Goal: Information Seeking & Learning: Learn about a topic

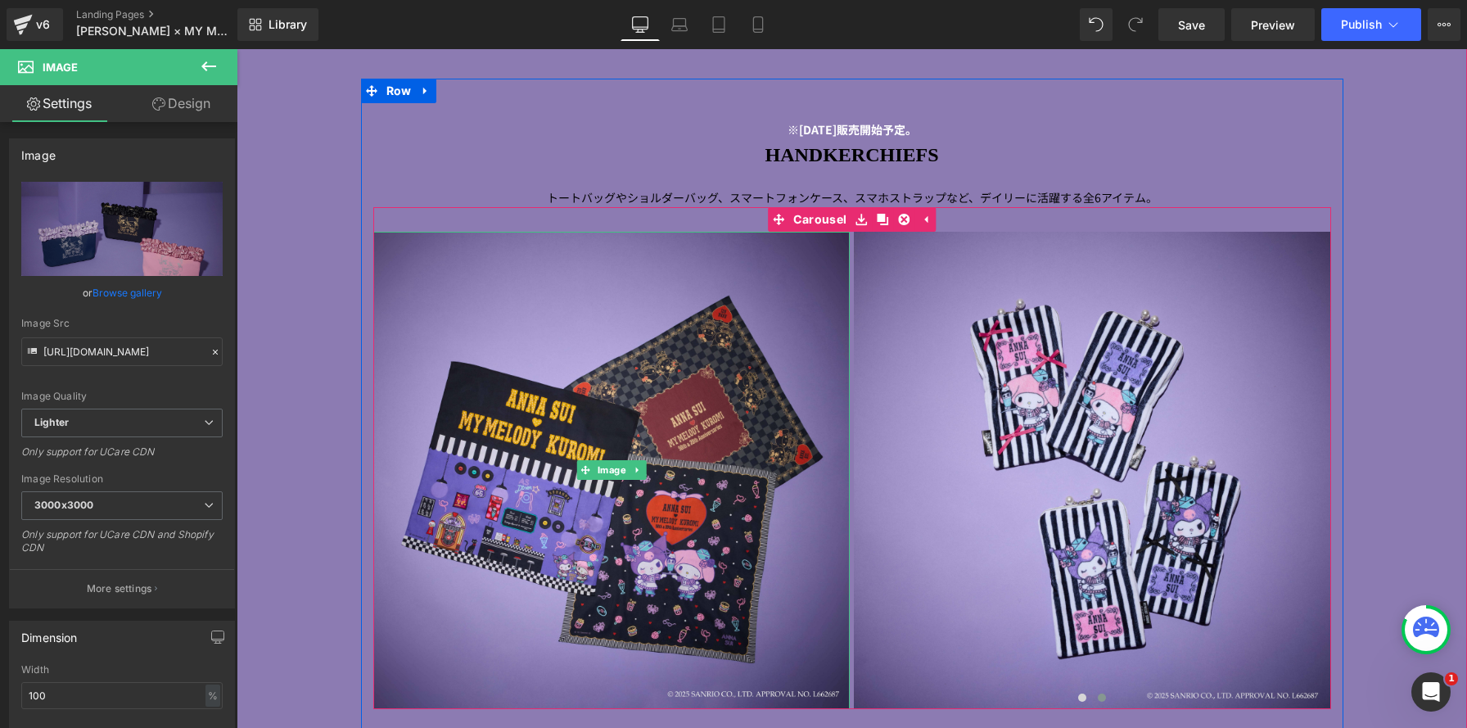
scroll to position [7195, 1230]
click at [515, 195] on p "トートバッグやショルダーバッグ、スマートフォンケース、スマホストラップなど、デイリーに 活躍する全 6 アイテム。" at bounding box center [852, 197] width 958 height 19
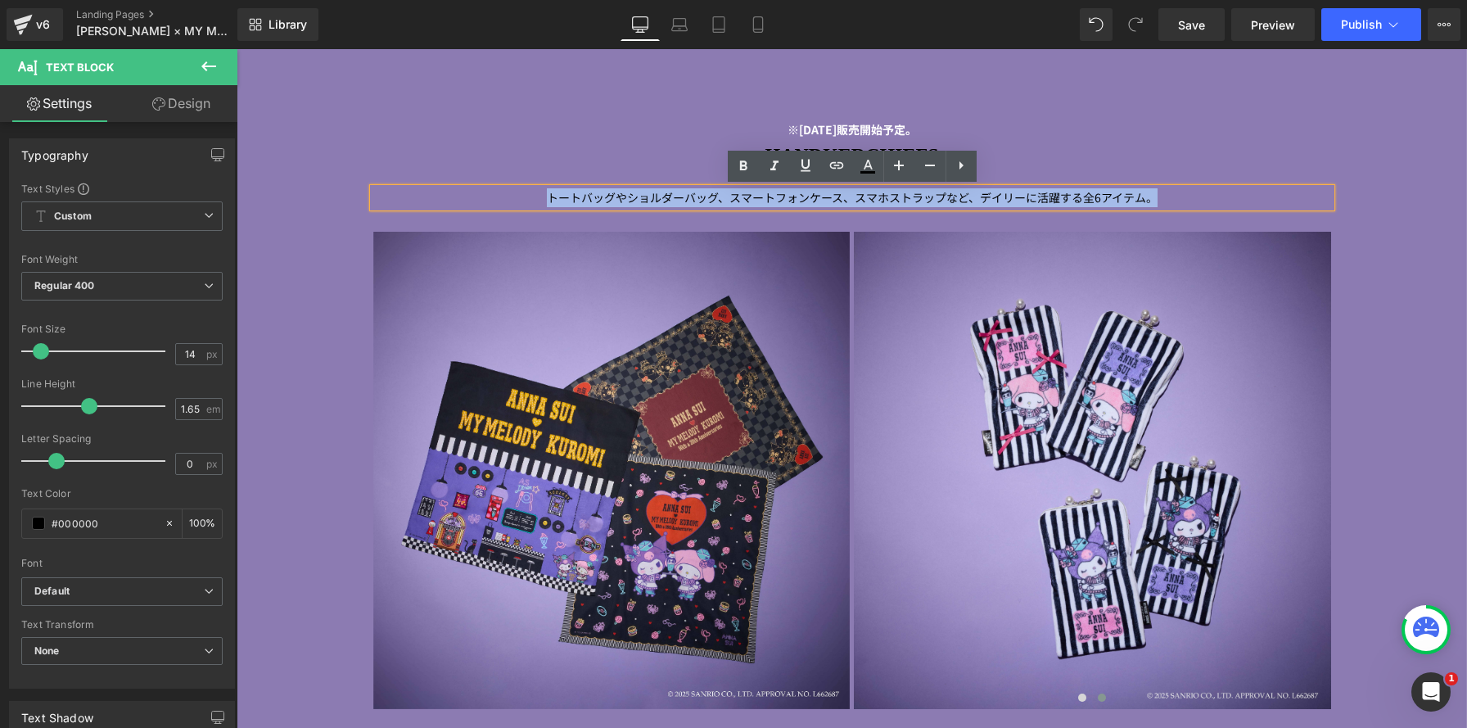
drag, startPoint x: 525, startPoint y: 201, endPoint x: 1178, endPoint y: 192, distance: 654.0
click at [1178, 192] on p "トートバッグやショルダーバッグ、スマートフォンケース、スマホストラップなど、デイリーに 活躍する全 6 アイテム。" at bounding box center [852, 197] width 958 height 19
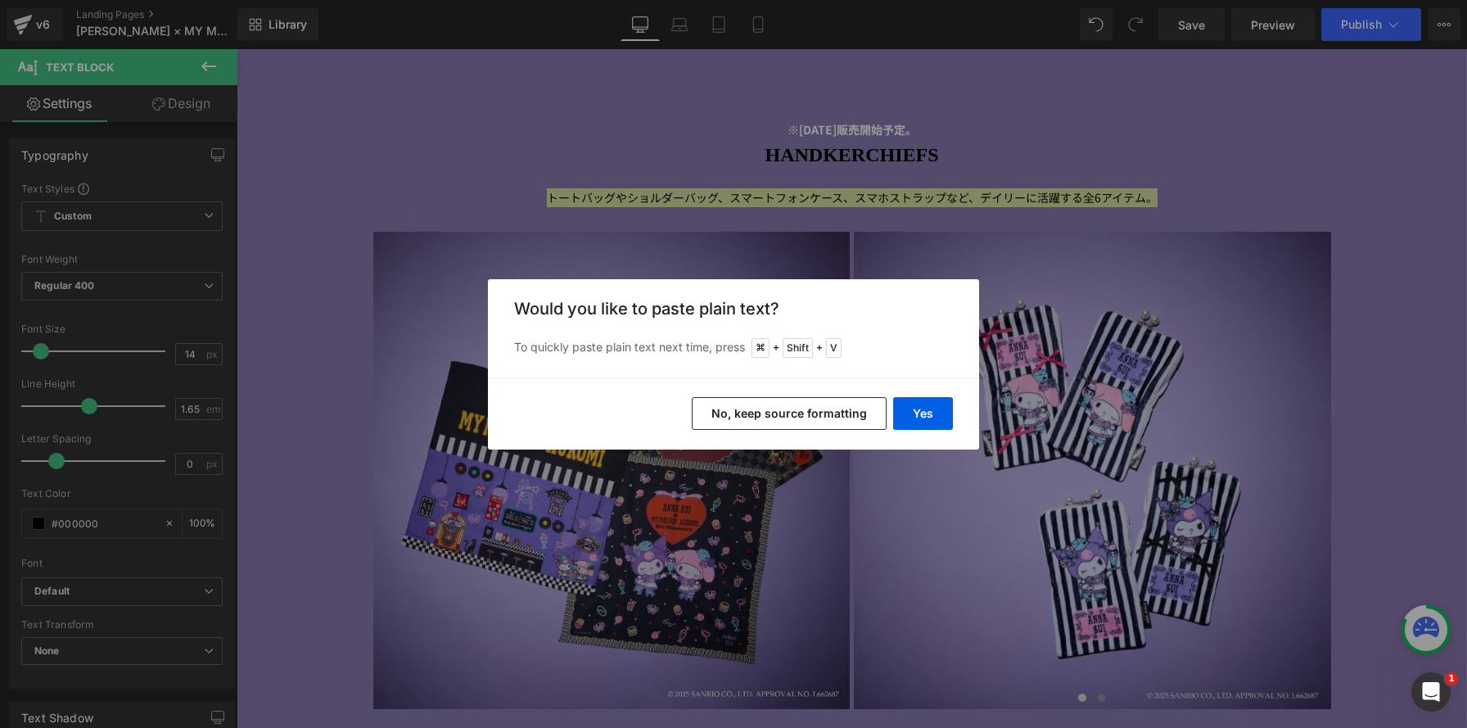
drag, startPoint x: 843, startPoint y: 420, endPoint x: 83, endPoint y: 22, distance: 858.0
click at [843, 420] on button "No, keep source formatting" at bounding box center [789, 413] width 195 height 33
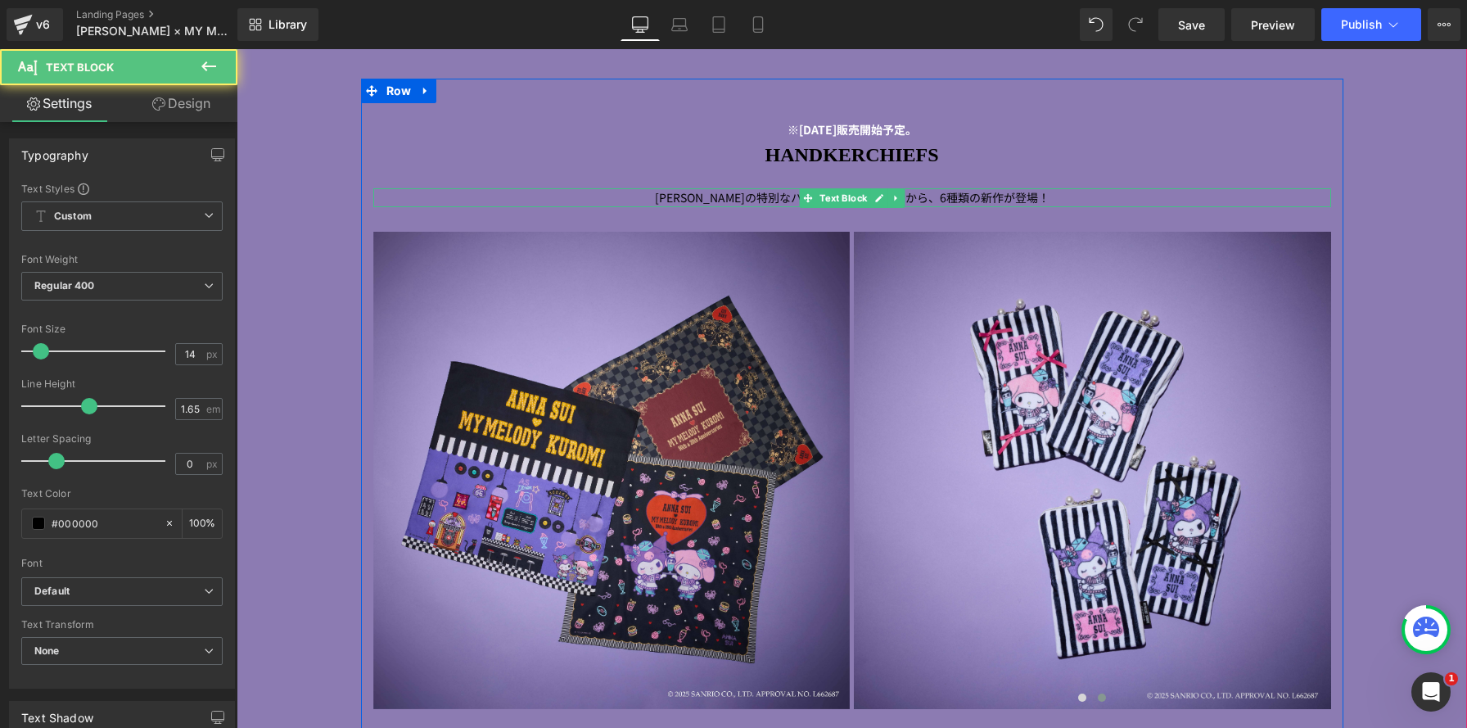
click at [1043, 197] on p "[PERSON_NAME]の特別なハンカチコレクションから、6種類の新作が登場！" at bounding box center [852, 197] width 958 height 19
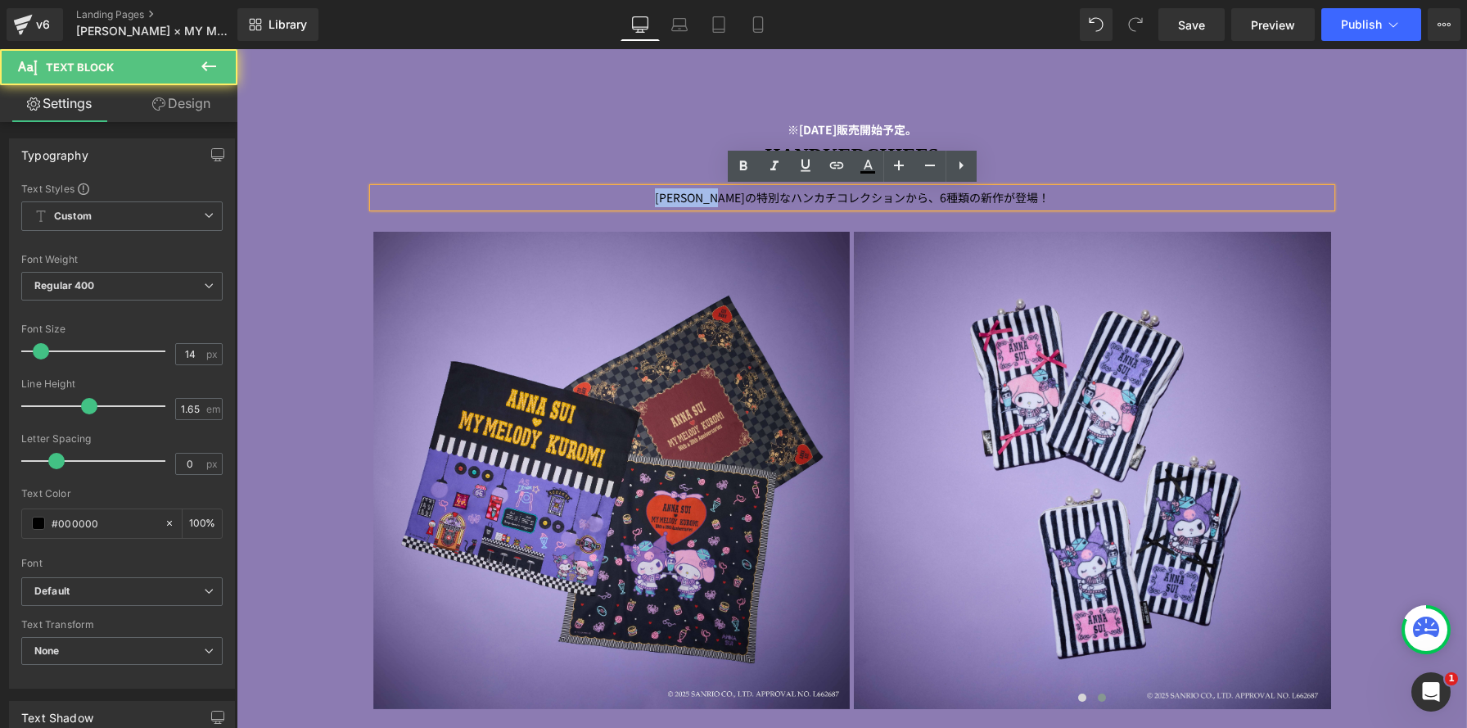
drag, startPoint x: 739, startPoint y: 201, endPoint x: 566, endPoint y: 191, distance: 173.8
click at [565, 192] on p "[PERSON_NAME]の特別なハンカチコレクションから、6種類の新作が登場！" at bounding box center [852, 197] width 958 height 19
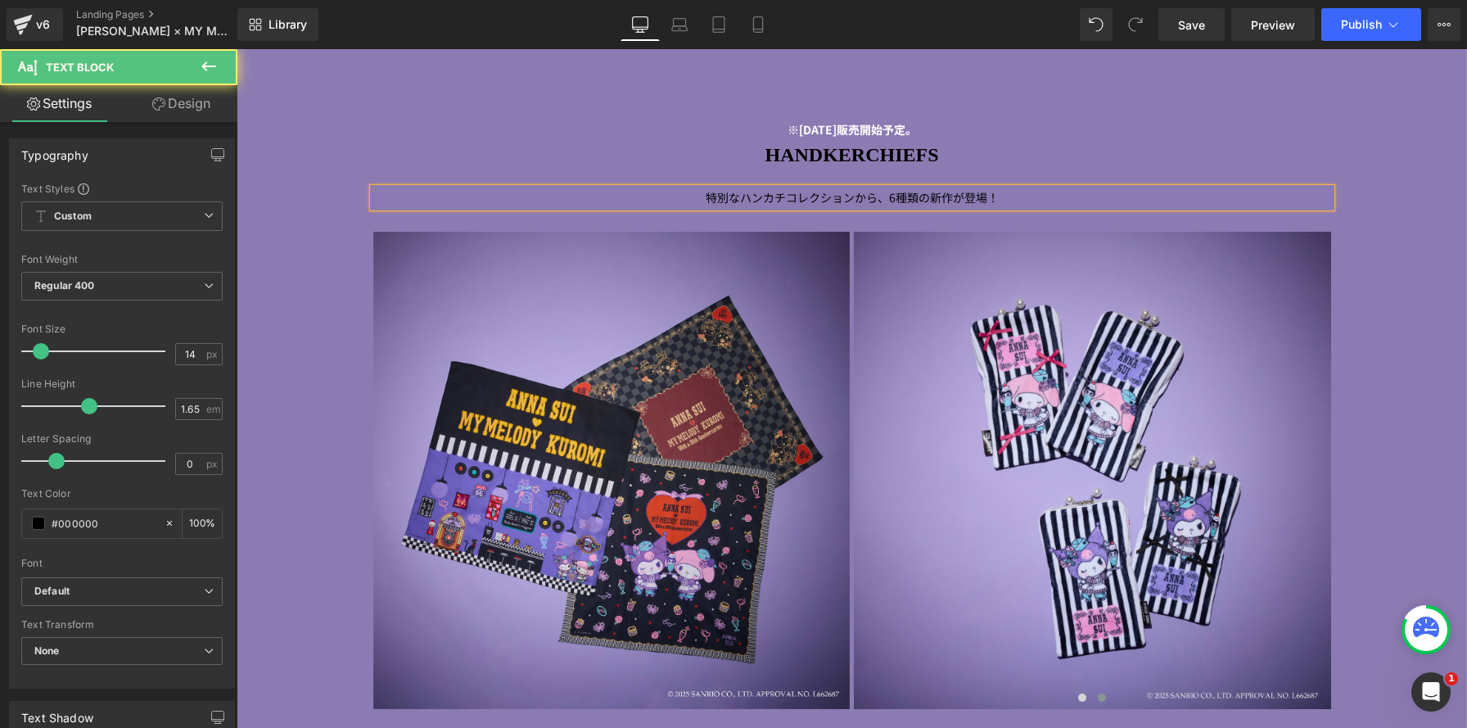
click at [687, 196] on p "特別なハンカチコレクションから、6種類の新作が登場！" at bounding box center [852, 197] width 958 height 19
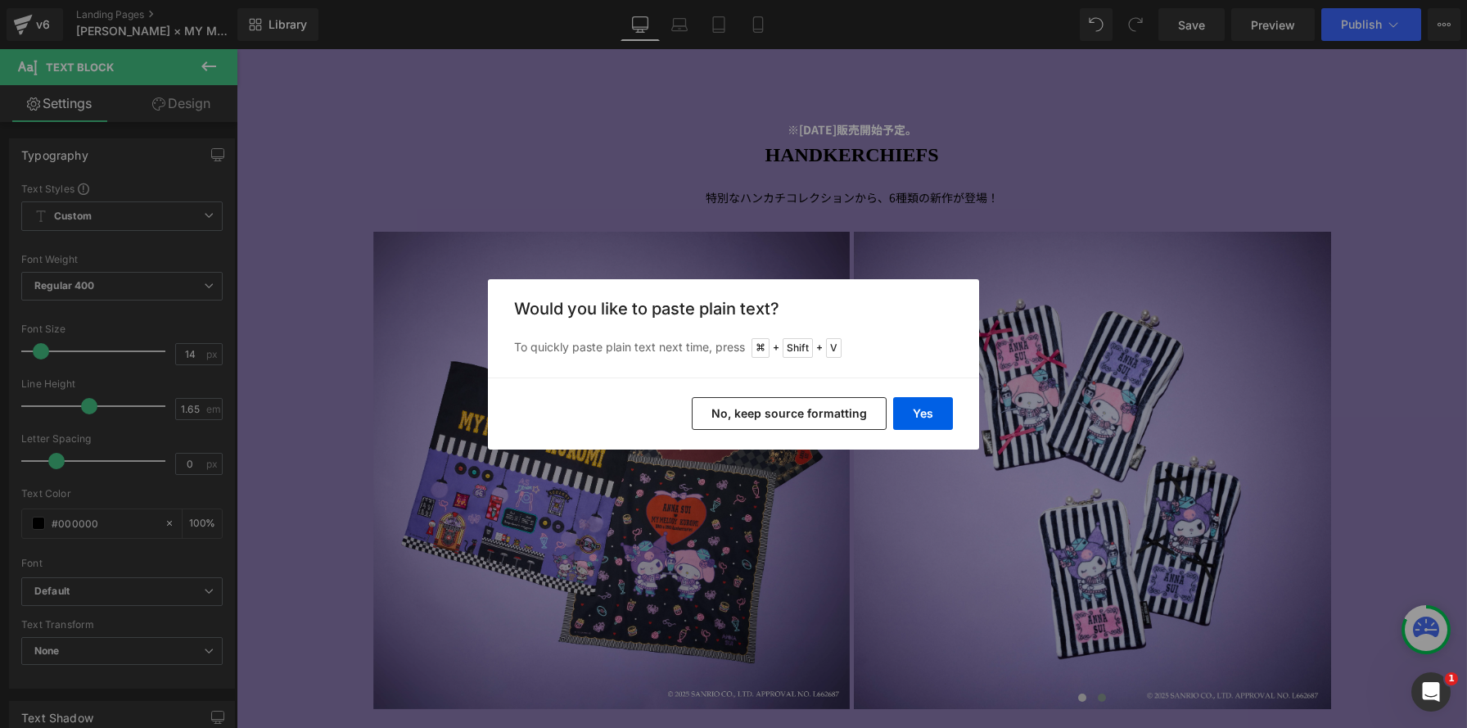
click at [809, 405] on button "No, keep source formatting" at bounding box center [789, 413] width 195 height 33
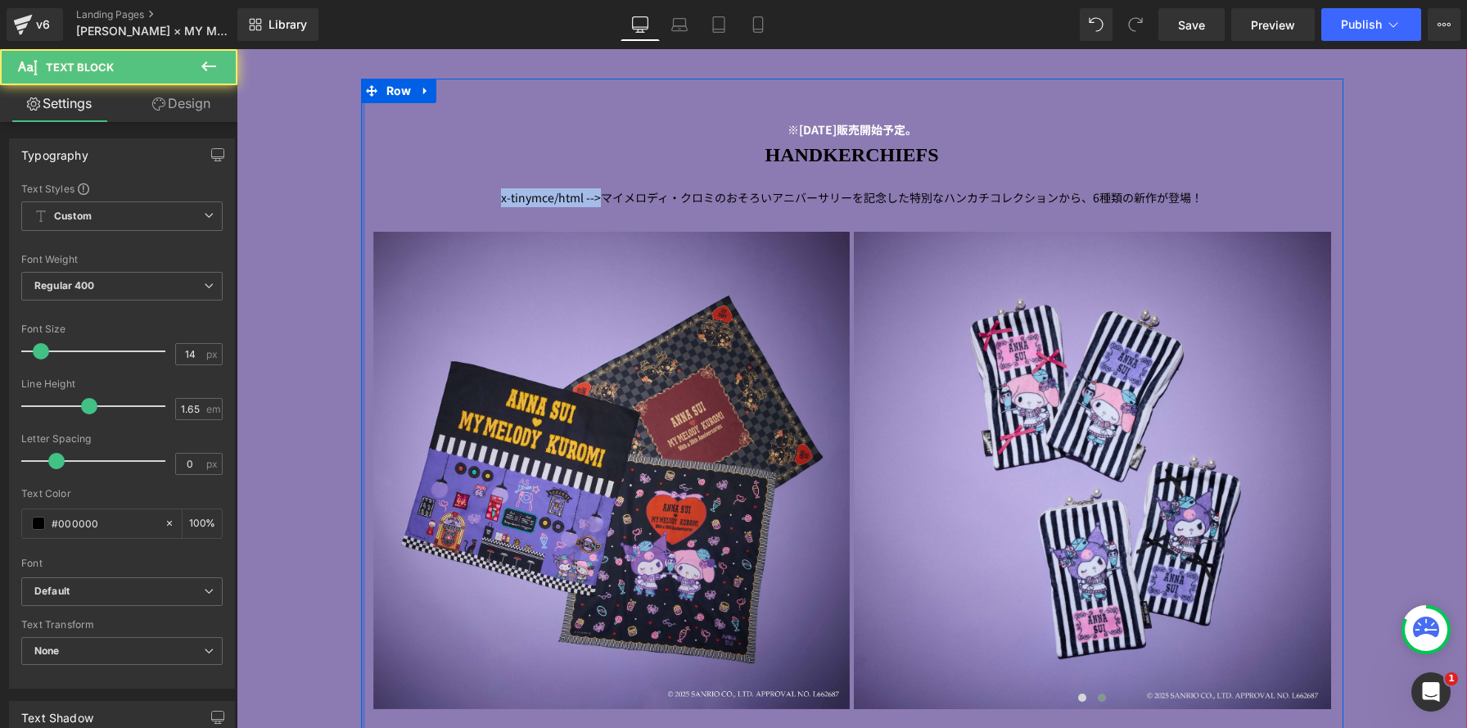
drag, startPoint x: 606, startPoint y: 196, endPoint x: 362, endPoint y: 187, distance: 244.9
click at [362, 187] on div "※[DATE]販売開始予定。 Text Block HANDKERCHIEFS Heading x-tinymce/html -->マイメロディ・クロミのおそ…" at bounding box center [852, 509] width 982 height 860
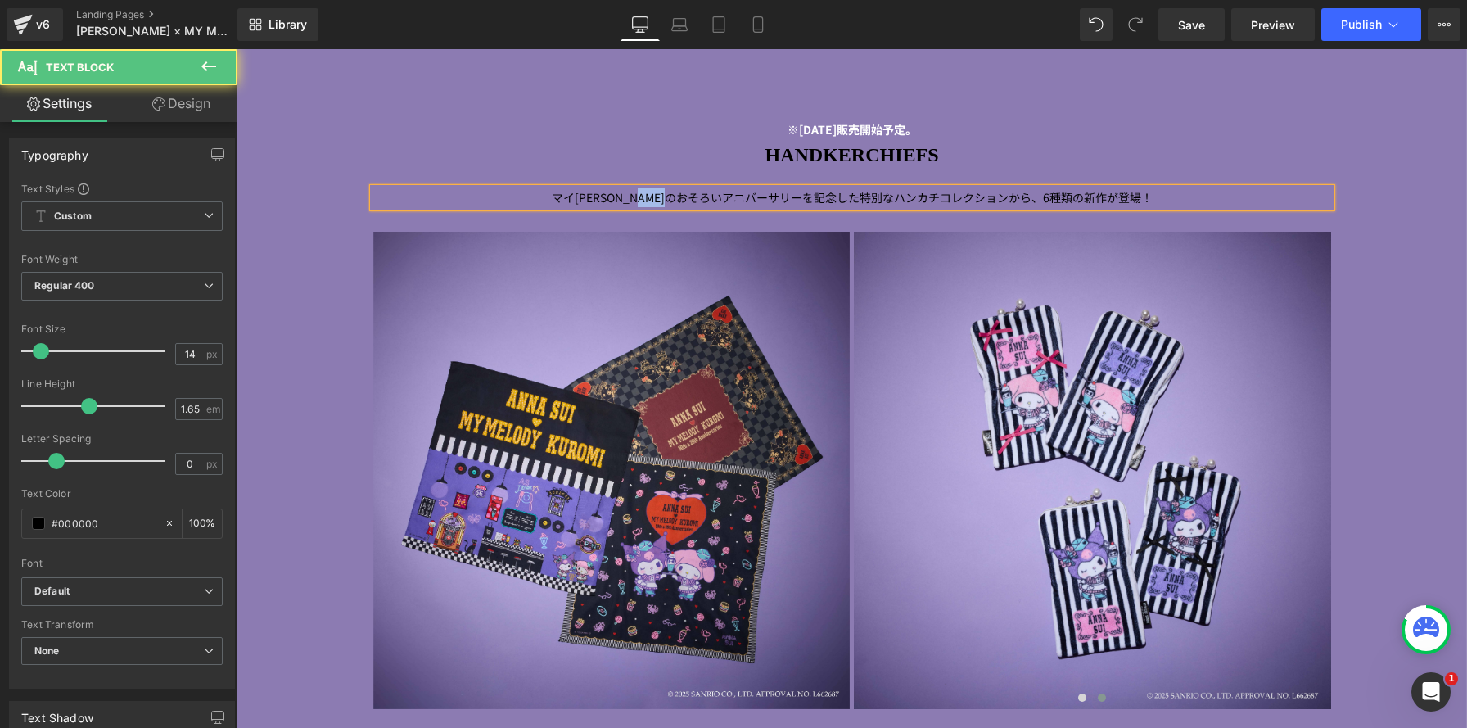
drag, startPoint x: 676, startPoint y: 200, endPoint x: 718, endPoint y: 197, distance: 41.8
click at [718, 197] on p "マイ[PERSON_NAME]のおそろいアニバーサリーを記念した特別なハンカチコレクションから、6種類の新作が登場！" at bounding box center [852, 197] width 958 height 19
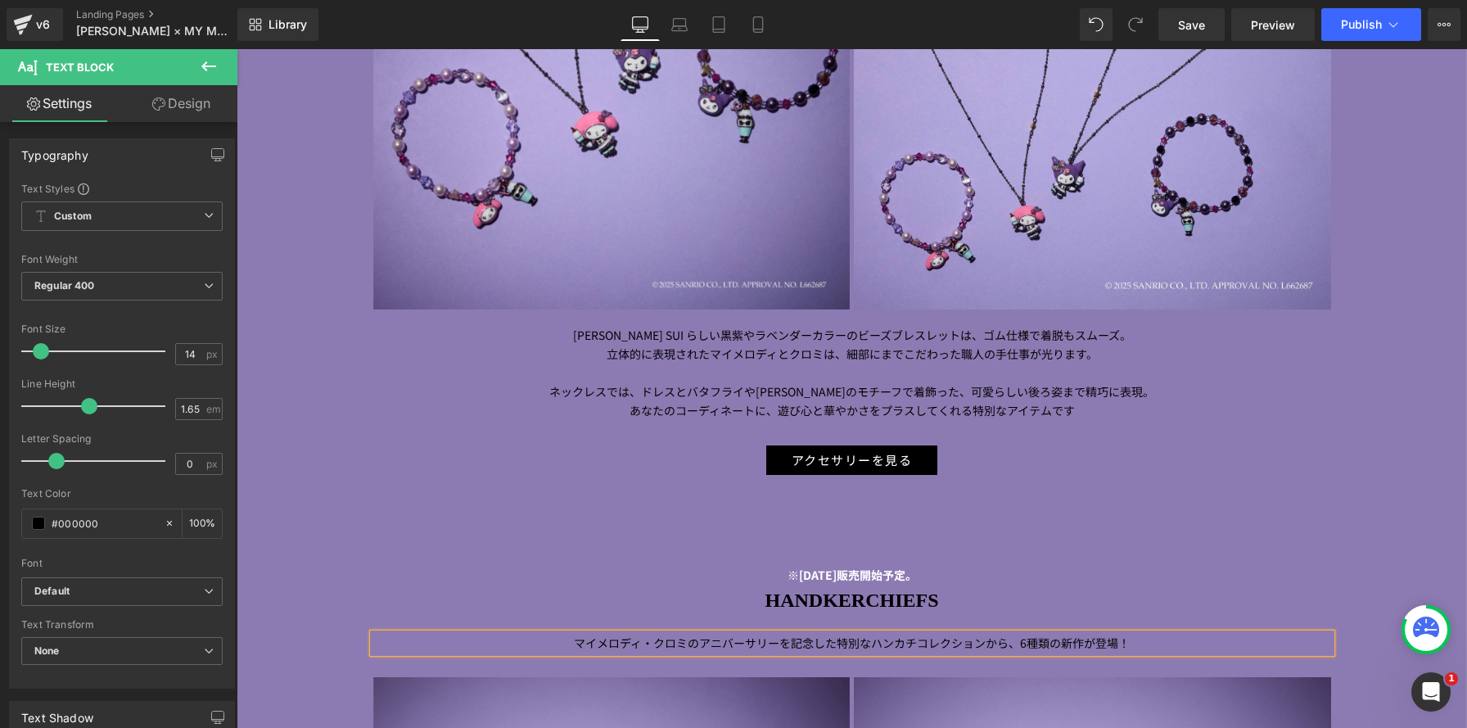
scroll to position [3970, 0]
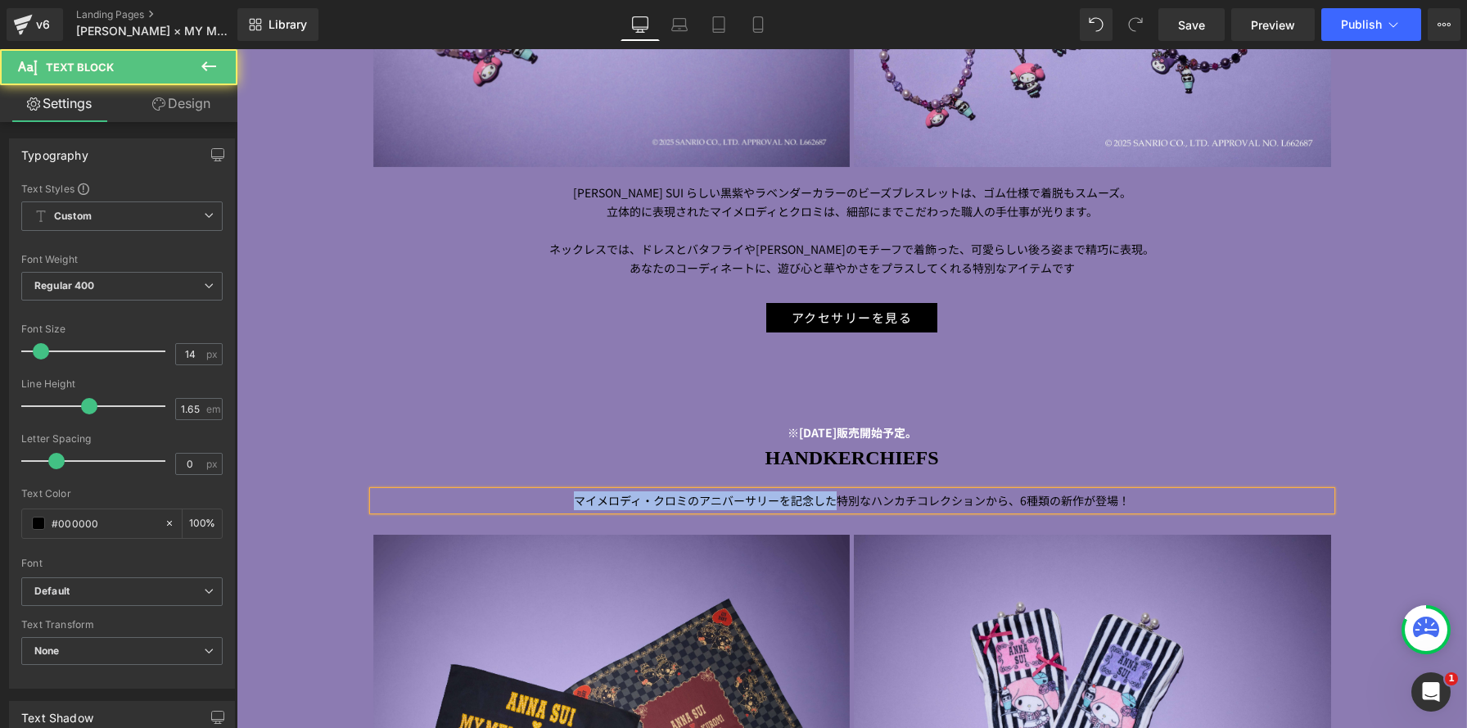
drag, startPoint x: 834, startPoint y: 501, endPoint x: 533, endPoint y: 489, distance: 301.4
click at [533, 493] on p "マイメロディ・クロミのアニバーサリーを記念した特別なハンカチコレクションから、6種類の新作が登場！" at bounding box center [852, 500] width 958 height 19
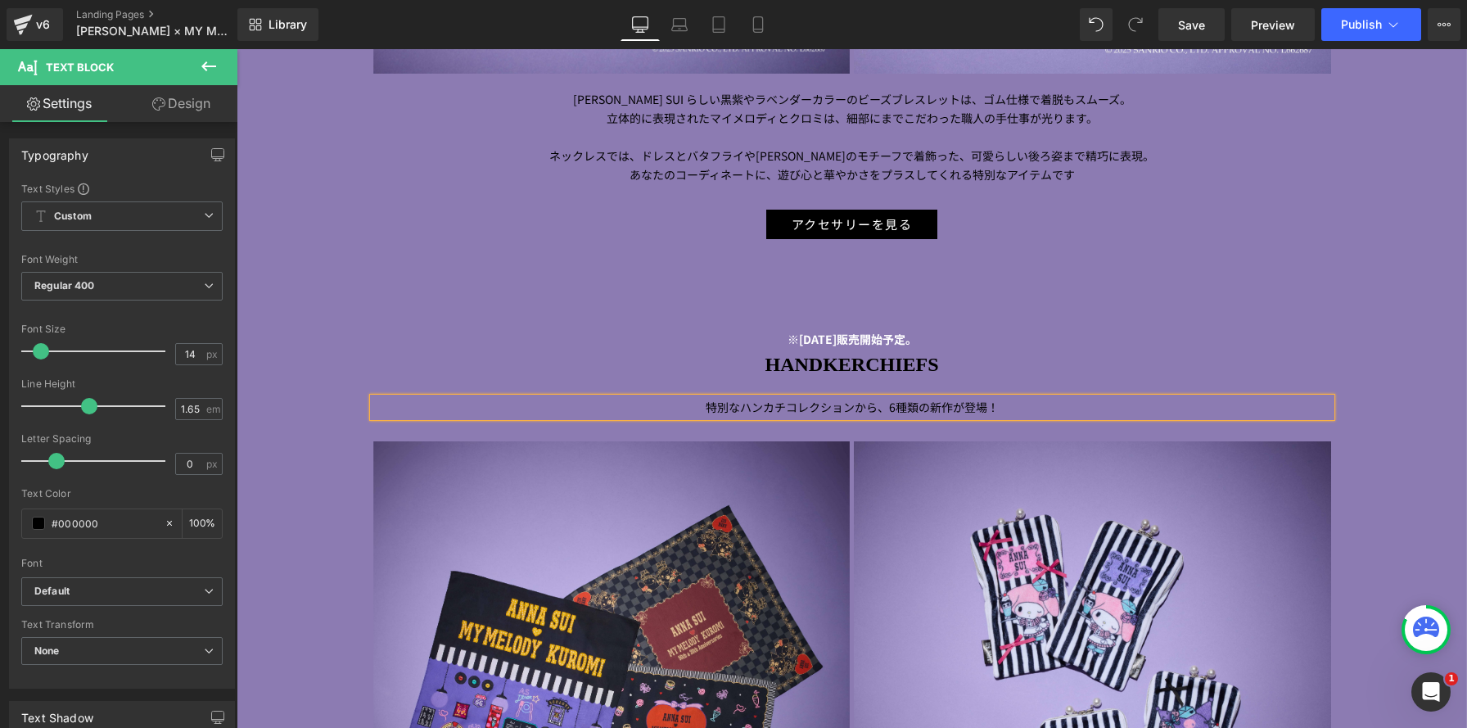
scroll to position [4137, 0]
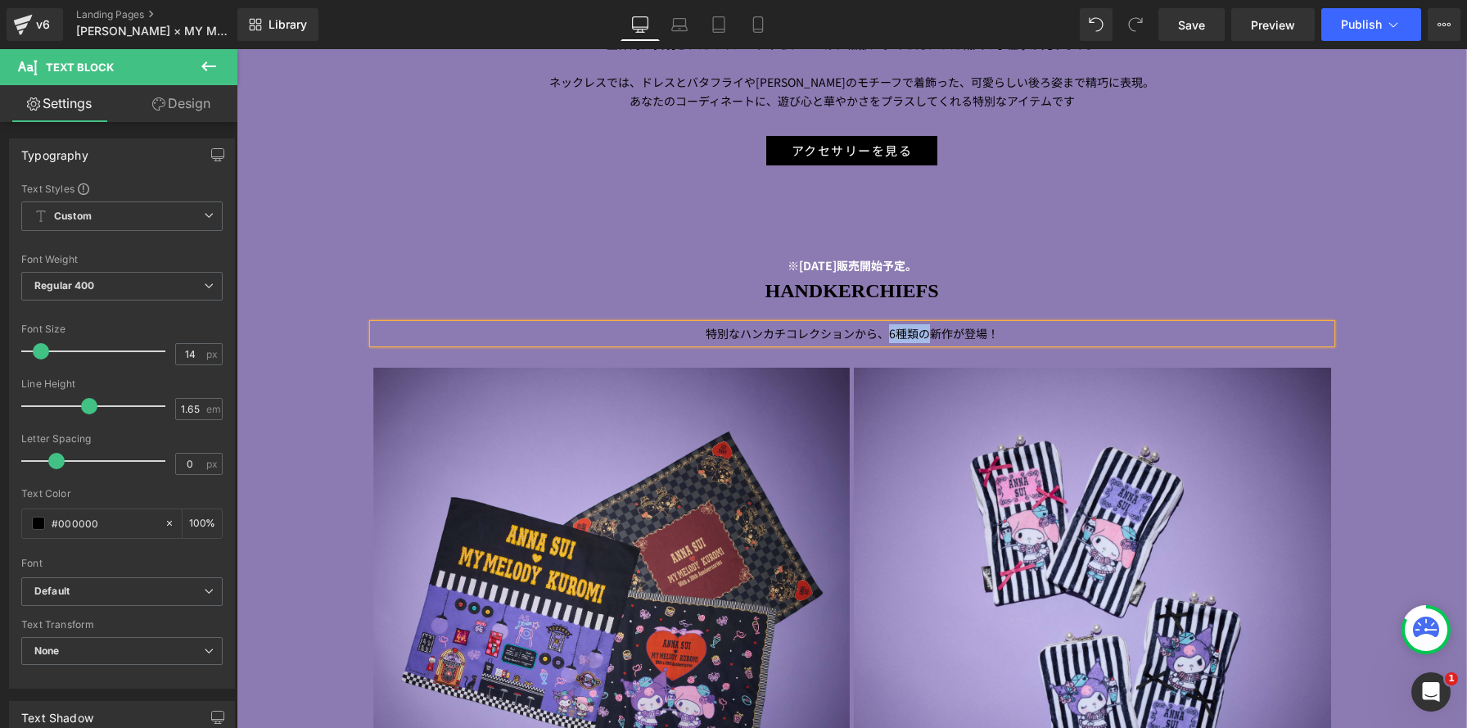
drag, startPoint x: 883, startPoint y: 335, endPoint x: 926, endPoint y: 332, distance: 42.6
click at [928, 332] on p "特別なハンカチコレクションから、6種類の新作が登場！" at bounding box center [852, 333] width 958 height 19
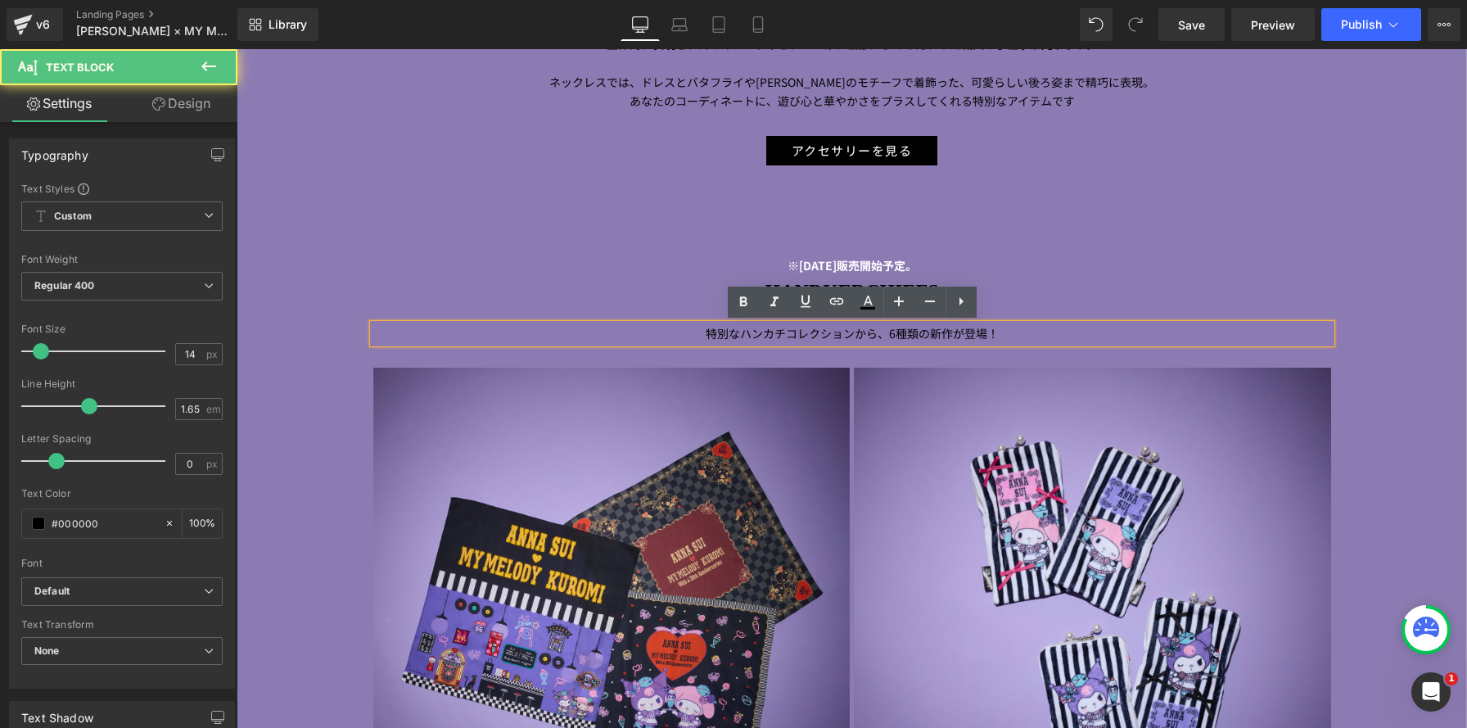
click at [672, 340] on p "特別なハンカチコレクションから、6種類の新作が登場！" at bounding box center [852, 333] width 958 height 19
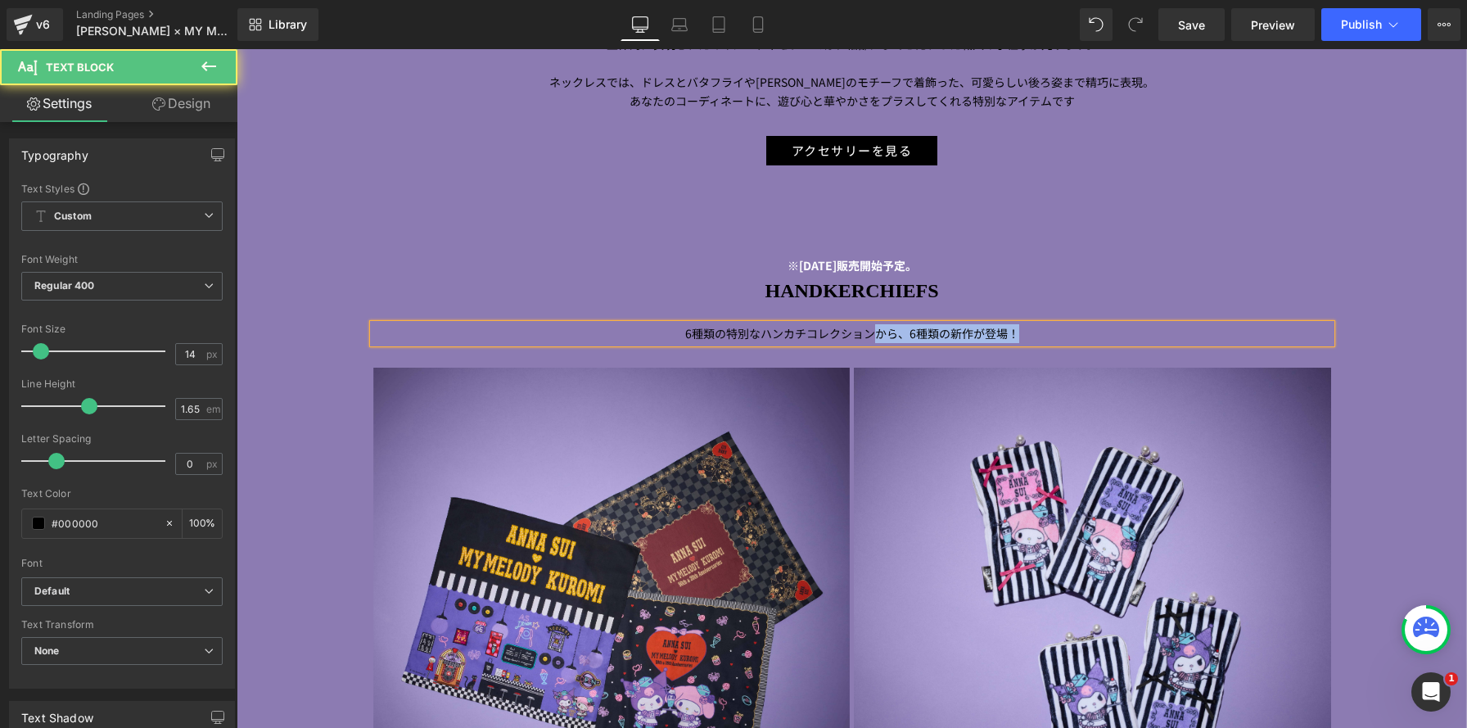
drag, startPoint x: 878, startPoint y: 333, endPoint x: 1173, endPoint y: 335, distance: 294.6
click at [1173, 335] on p "6種類の特別なハンカチコレクションから、6種類の新作が登場！" at bounding box center [852, 333] width 958 height 19
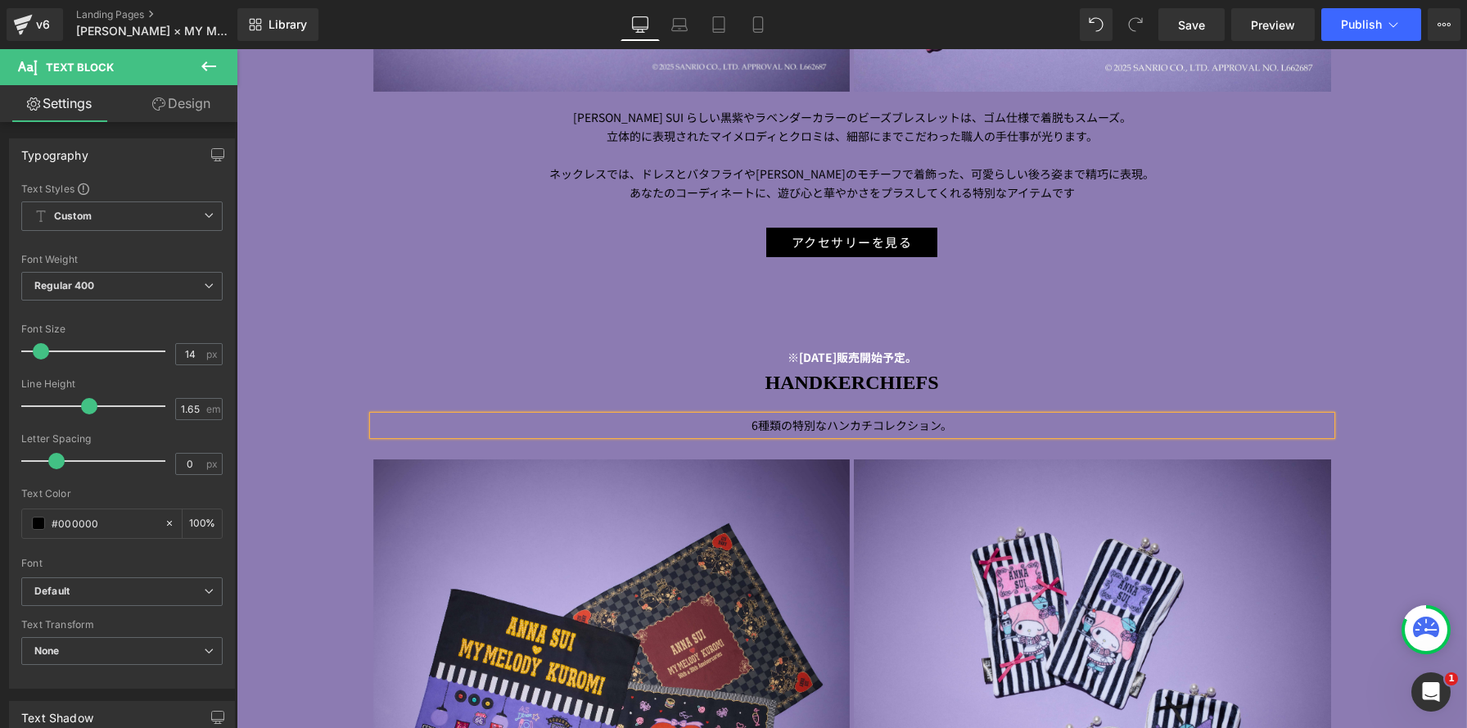
scroll to position [3954, 0]
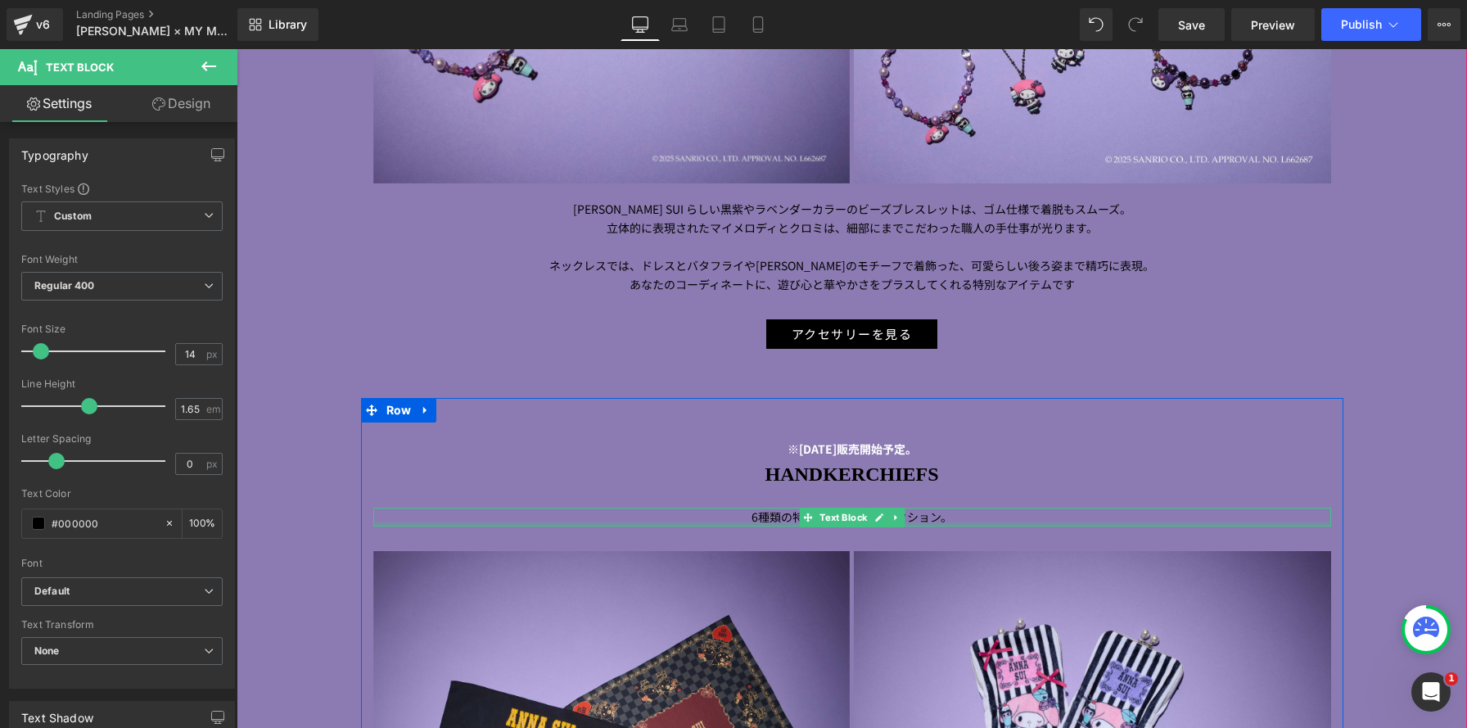
click at [747, 522] on div at bounding box center [852, 524] width 958 height 4
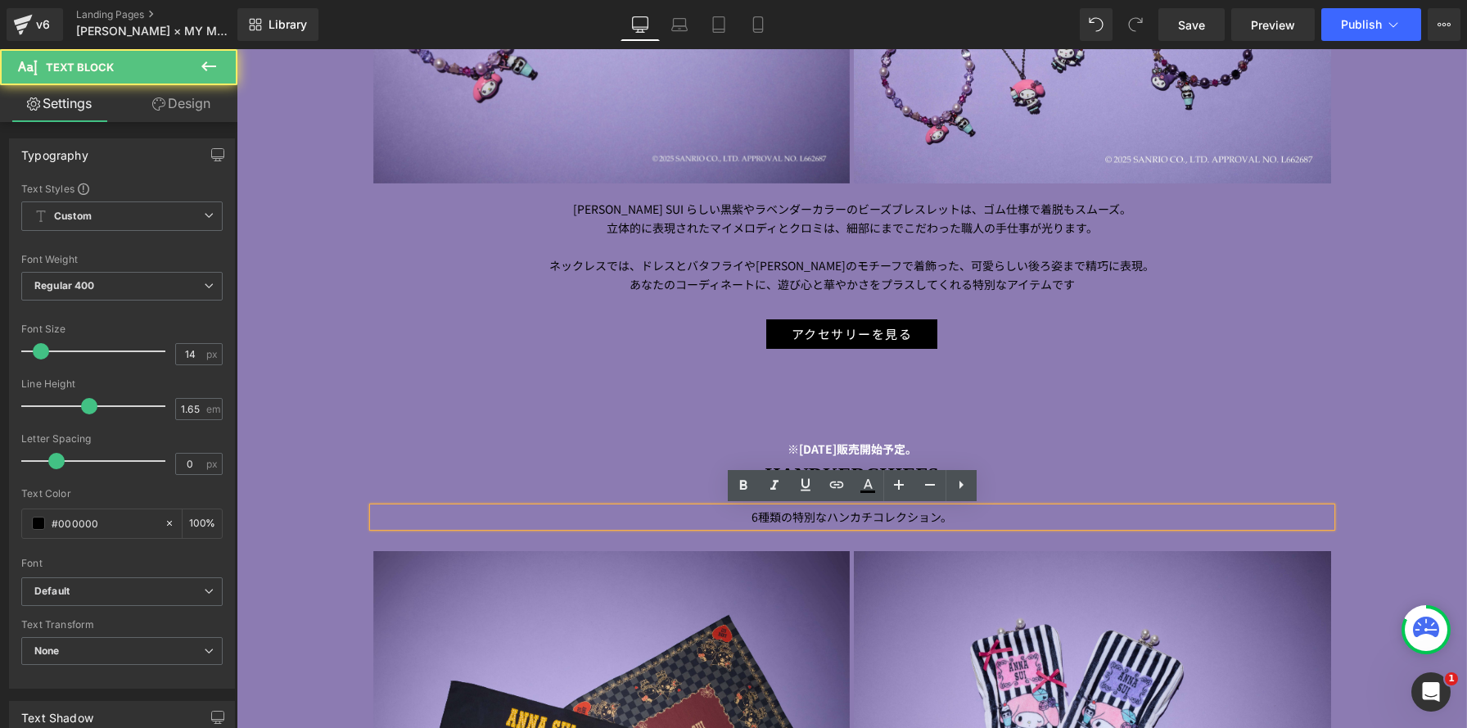
click at [745, 515] on p "6種類の特別なハンカチコレクション。" at bounding box center [852, 516] width 958 height 19
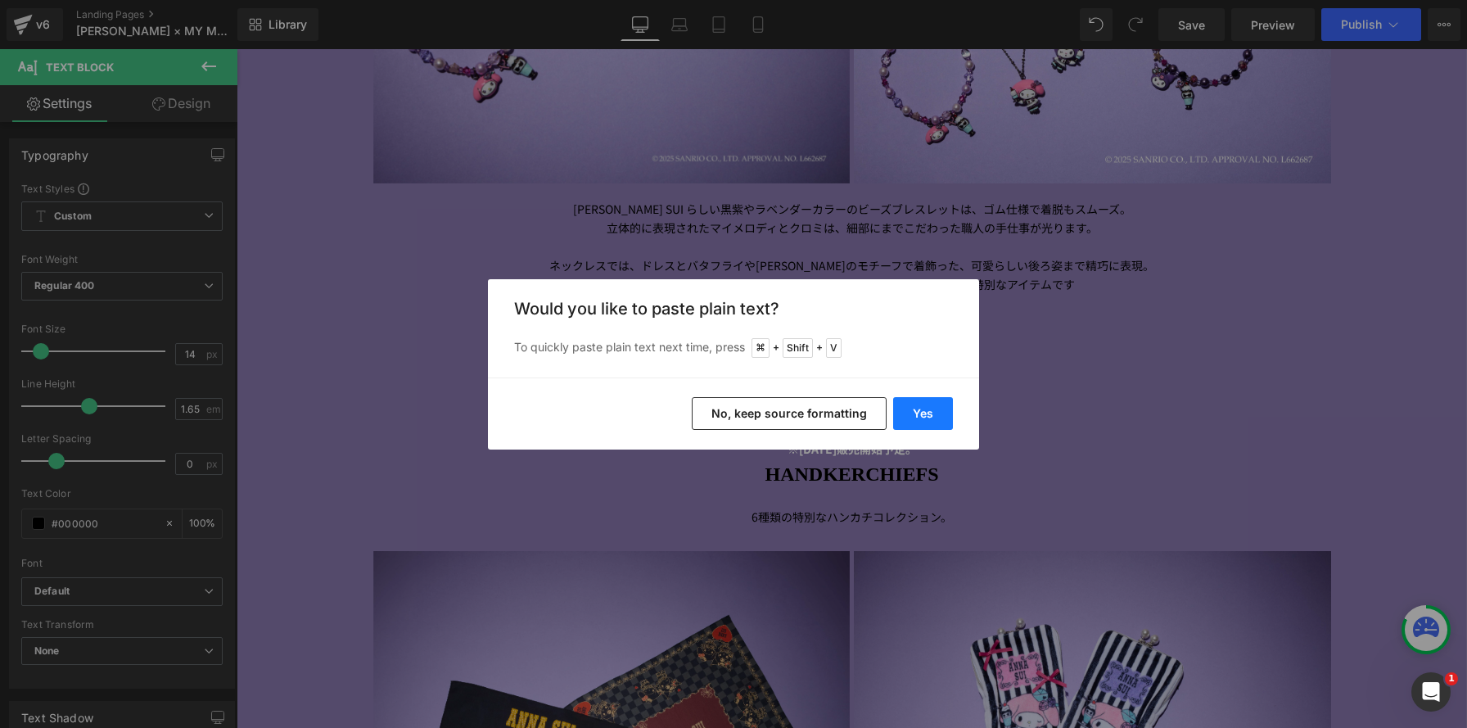
drag, startPoint x: 917, startPoint y: 416, endPoint x: 622, endPoint y: 415, distance: 294.6
click at [917, 416] on button "Yes" at bounding box center [923, 413] width 60 height 33
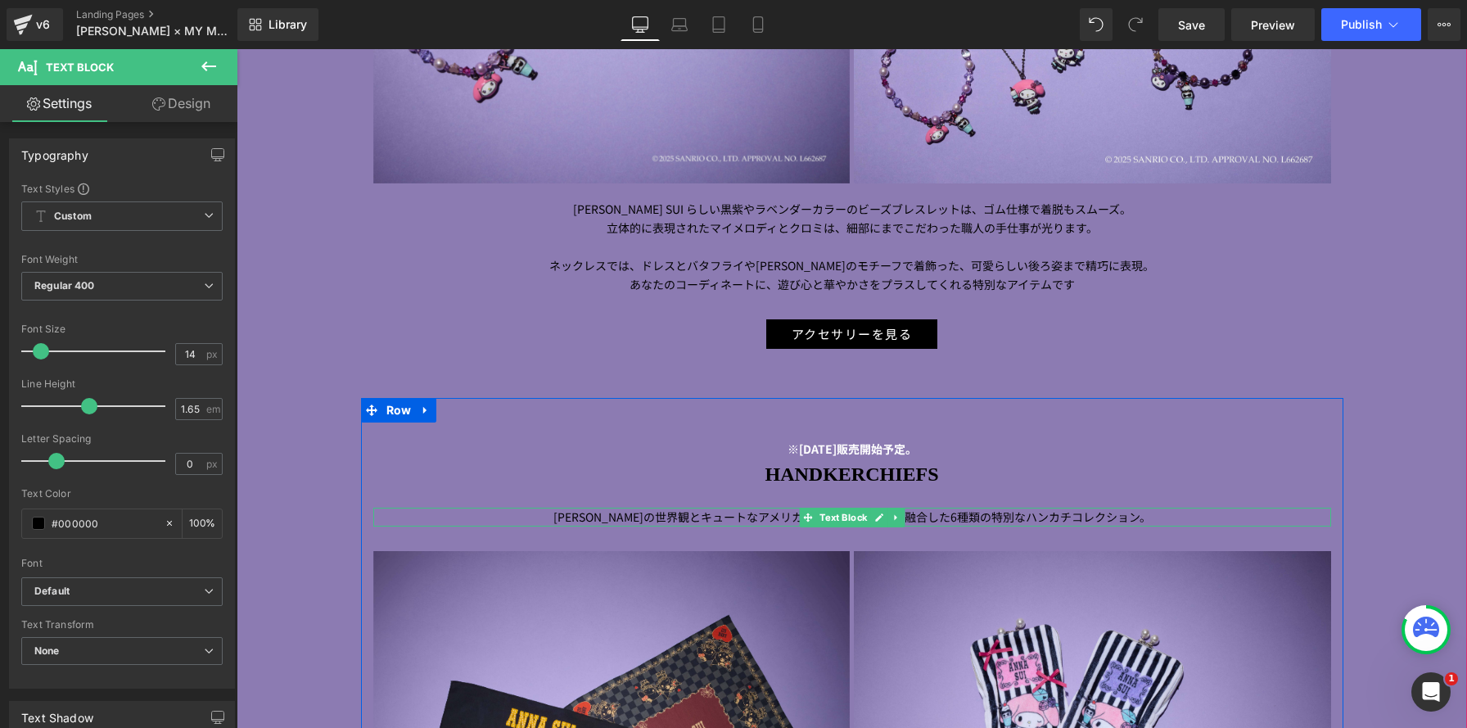
click at [934, 515] on p "[PERSON_NAME]の世界観とキュートなアメリカンダイナーアートが融合した6種類の特別なハンカチコレクション。" at bounding box center [852, 516] width 958 height 19
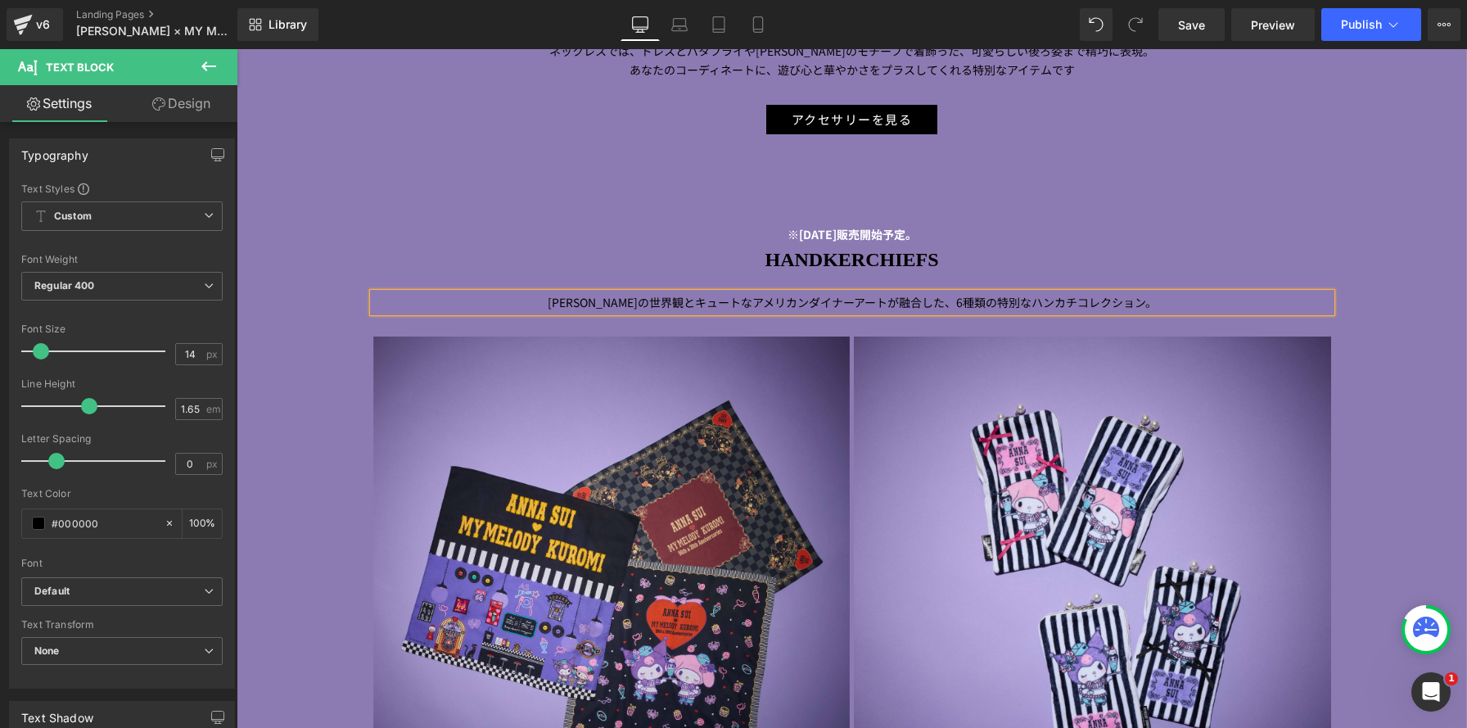
scroll to position [4564, 0]
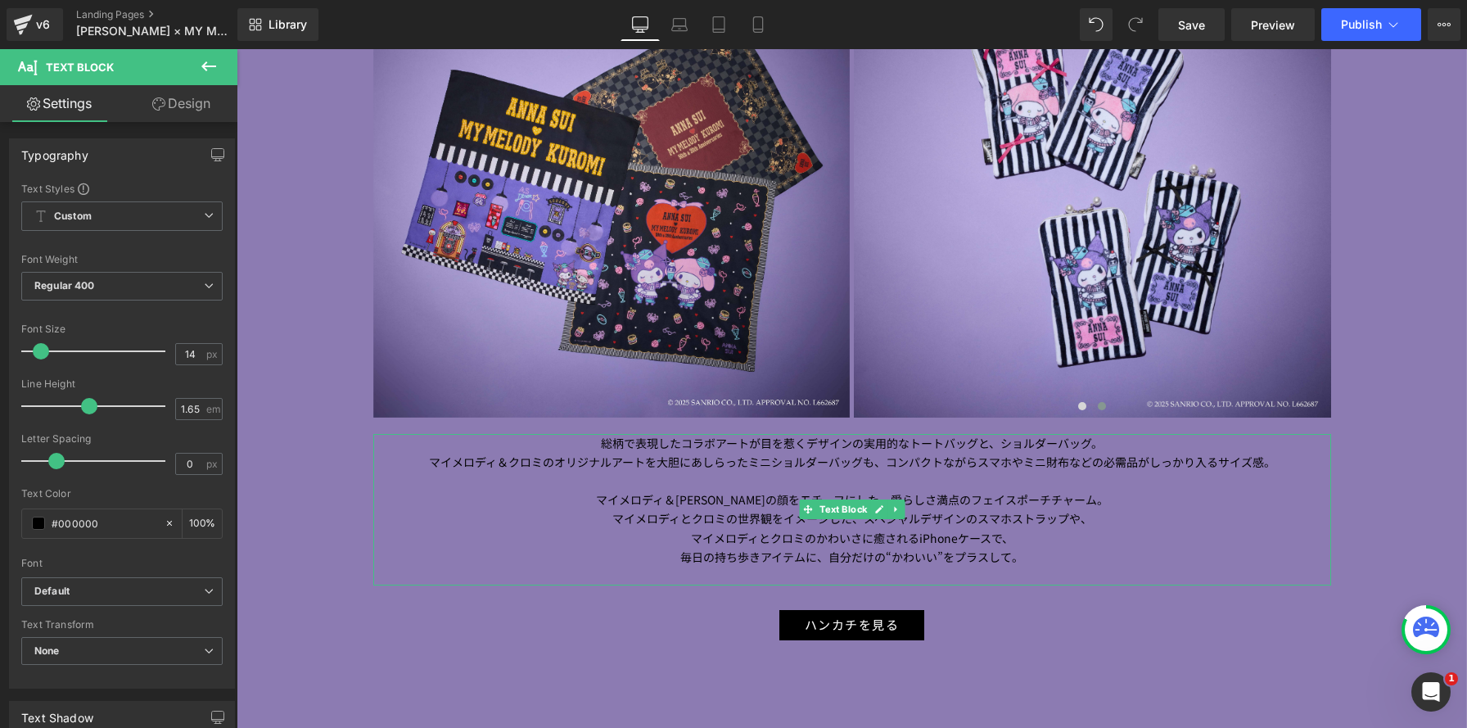
click at [761, 488] on p at bounding box center [852, 480] width 958 height 19
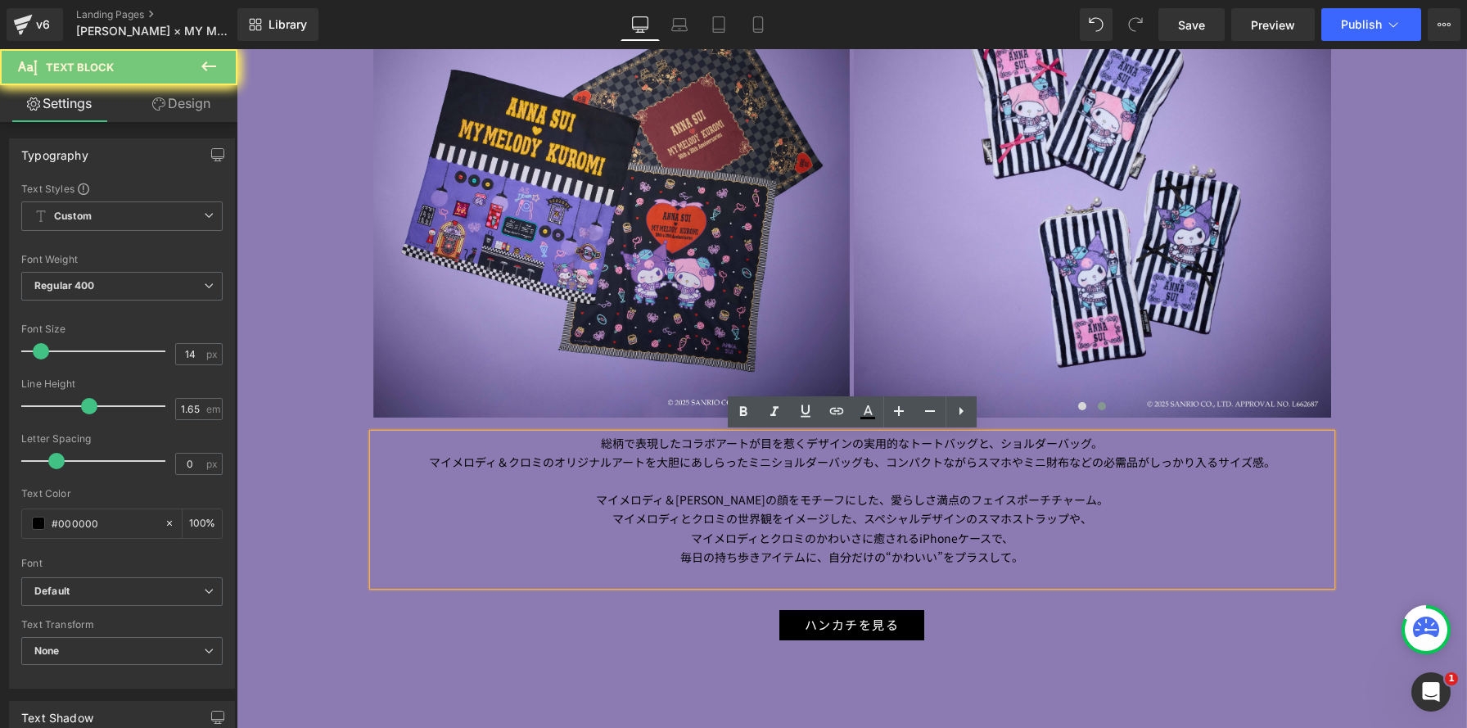
drag, startPoint x: 599, startPoint y: 446, endPoint x: 1228, endPoint y: 602, distance: 647.5
click at [1237, 610] on div "※[DATE]販売開始予定。 Text Block HANDKERCHIEFS Heading [PERSON_NAME]の世界観とキュートなアメリカンダイナ…" at bounding box center [852, 225] width 982 height 827
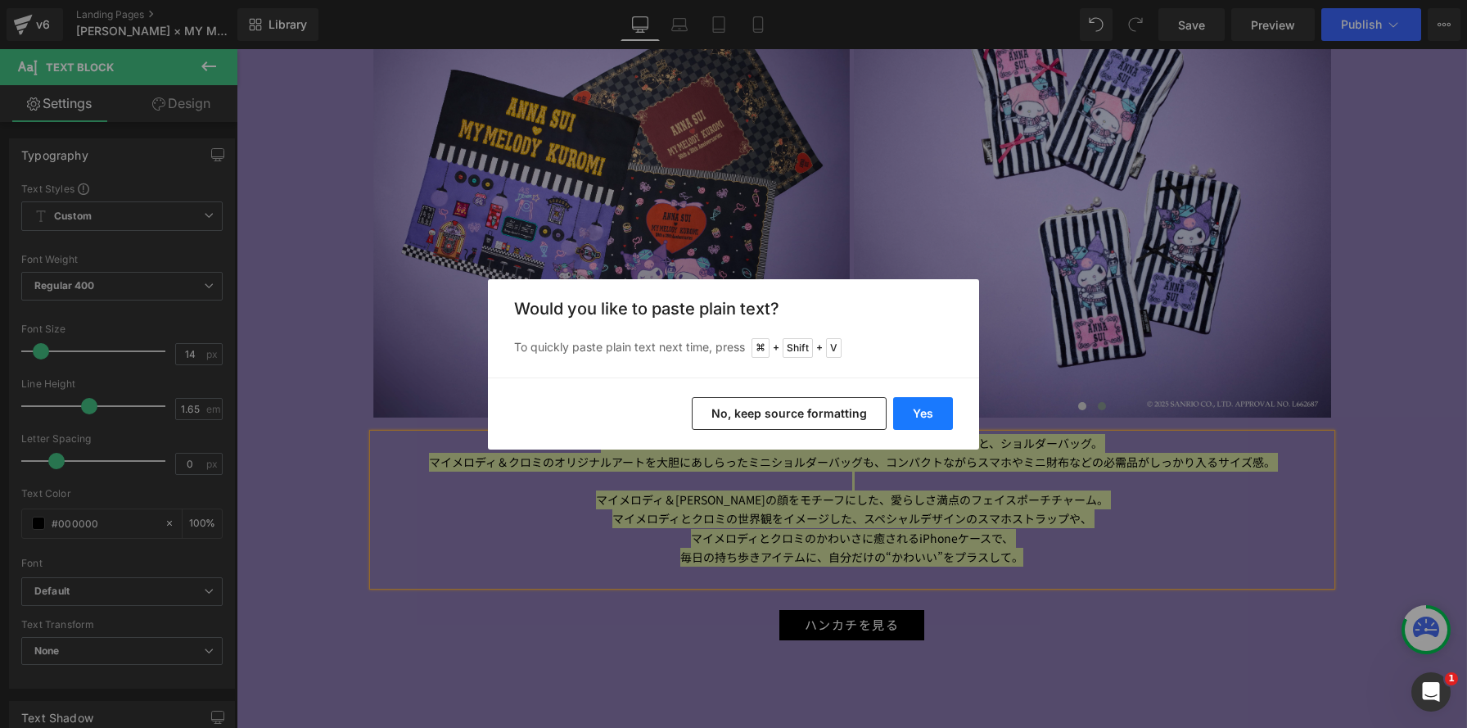
click at [914, 416] on button "Yes" at bounding box center [923, 413] width 60 height 33
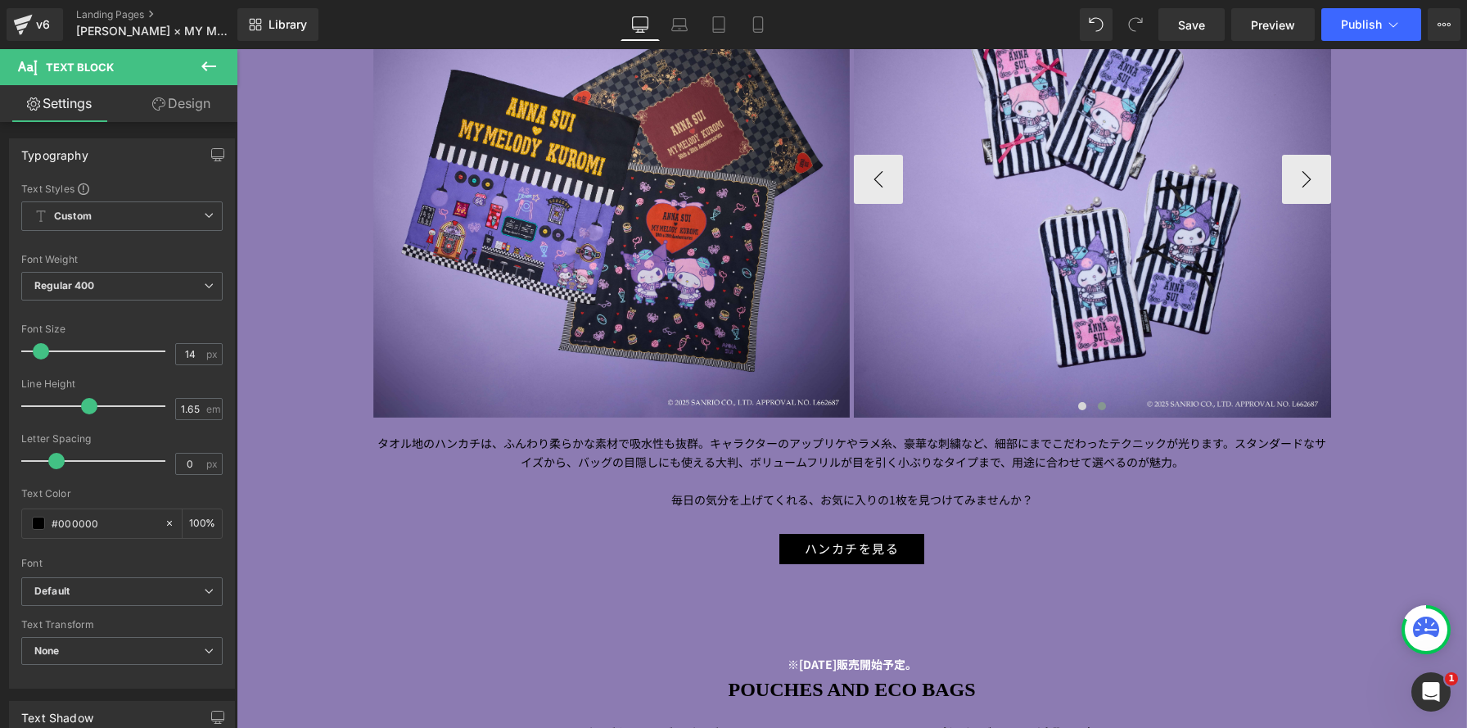
scroll to position [8, 8]
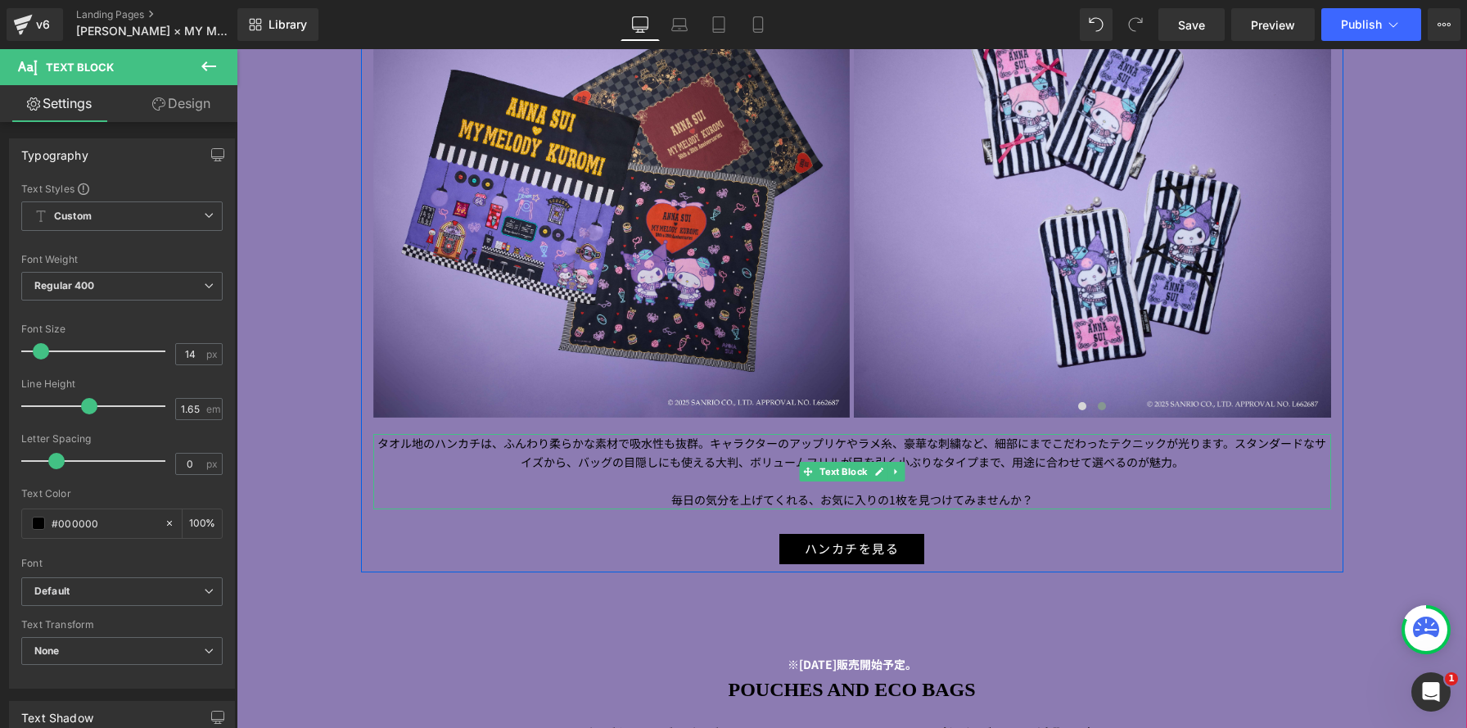
click at [712, 447] on p "タオル地のハンカチは、ふんわり柔らかな素材で吸水性も抜群。キャラクターのアップリケやラメ糸、豪華な刺繍など、細部にまでこだわったテクニックが光ります。スタンダ…" at bounding box center [852, 453] width 958 height 38
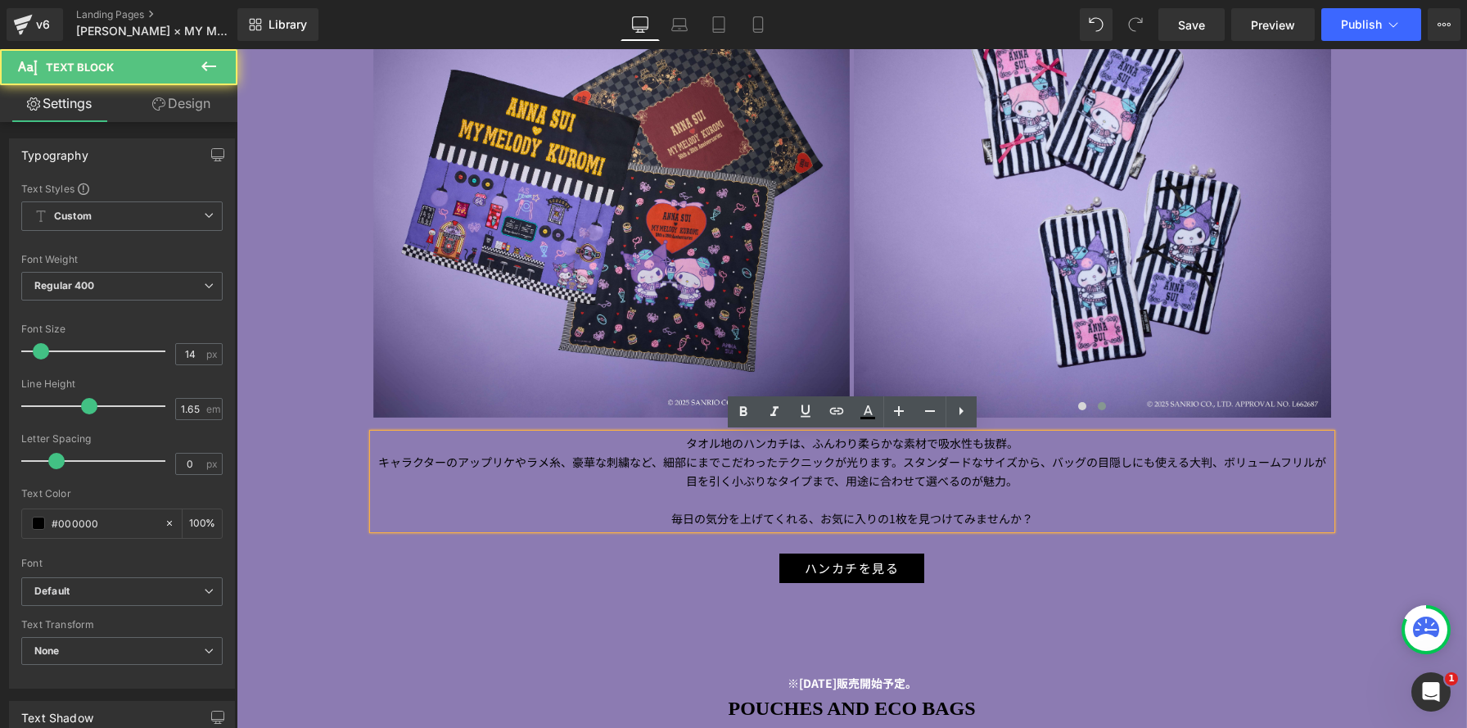
scroll to position [7139, 1230]
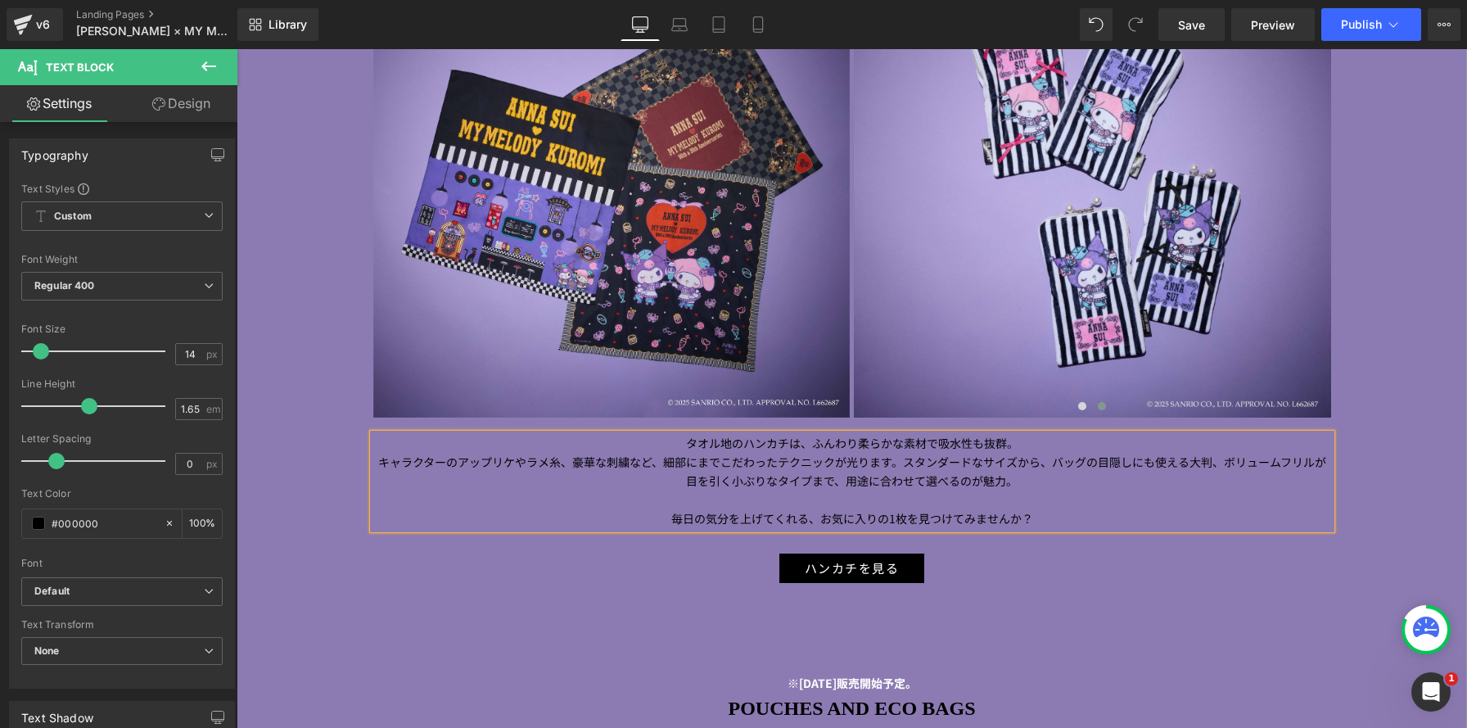
click at [899, 461] on p "キャラクターのアップリケやラメ糸、豪華な刺繍など、細部にまでこだわったテクニックが光ります。スタンダードなサイズから、バッグの目隠しにも使える大判、ボリューム…" at bounding box center [852, 472] width 958 height 38
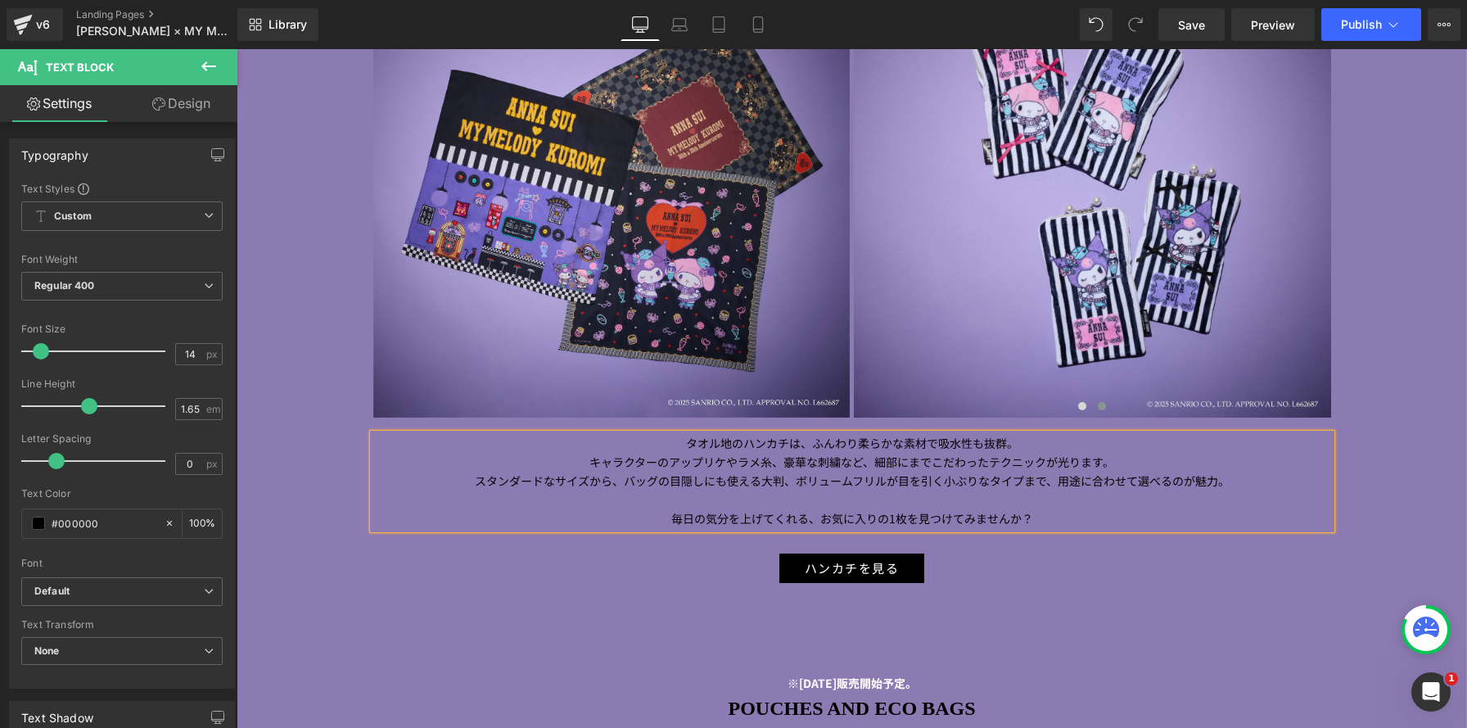
click at [799, 484] on p "スタンダードなサイズから、バッグの目隠しにも使える大判、ボリュームフリルが目を引く小ぶりなタイプまで、用途に合わせて選べるのが魅力。" at bounding box center [852, 480] width 958 height 19
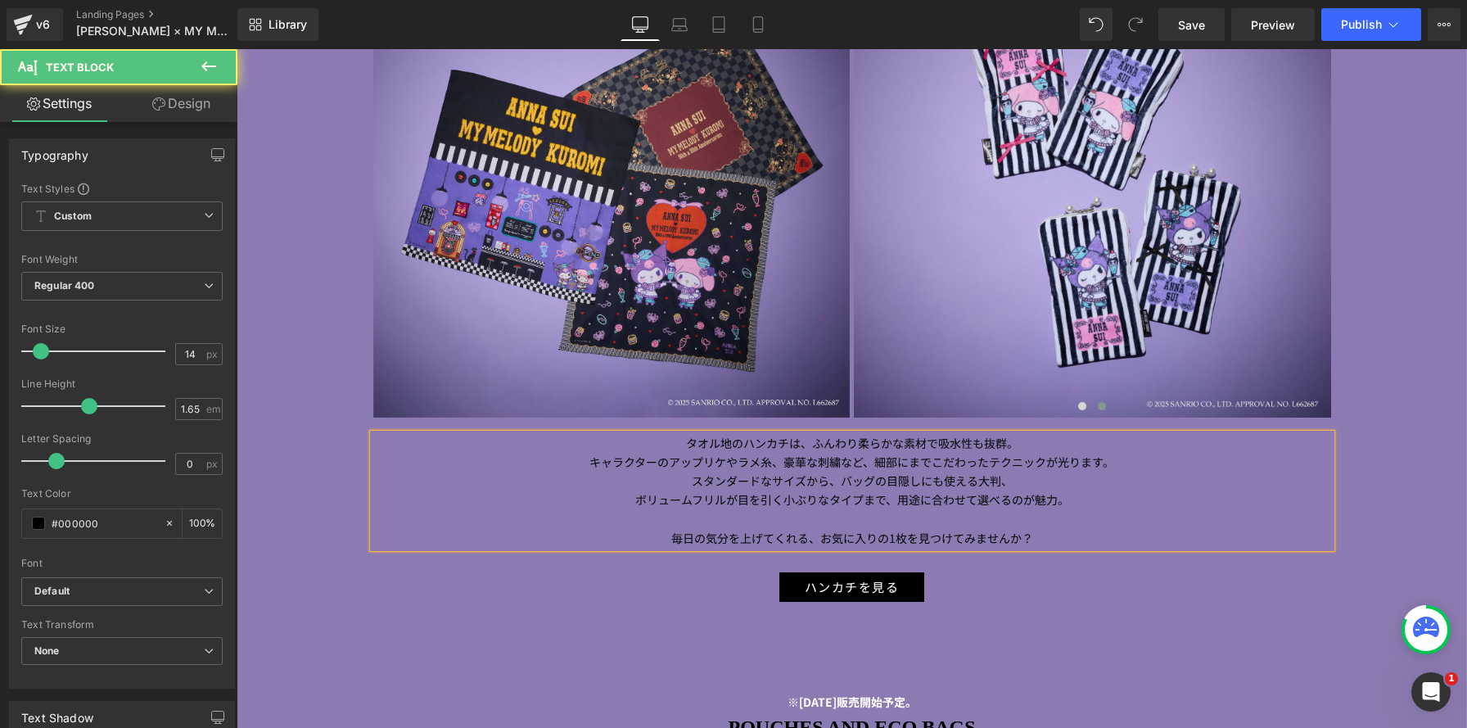
scroll to position [7158, 1230]
click at [1043, 530] on p "毎日の気分を上げてくれる、お気に入りの1枚を見つけてみませんか？" at bounding box center [852, 538] width 958 height 19
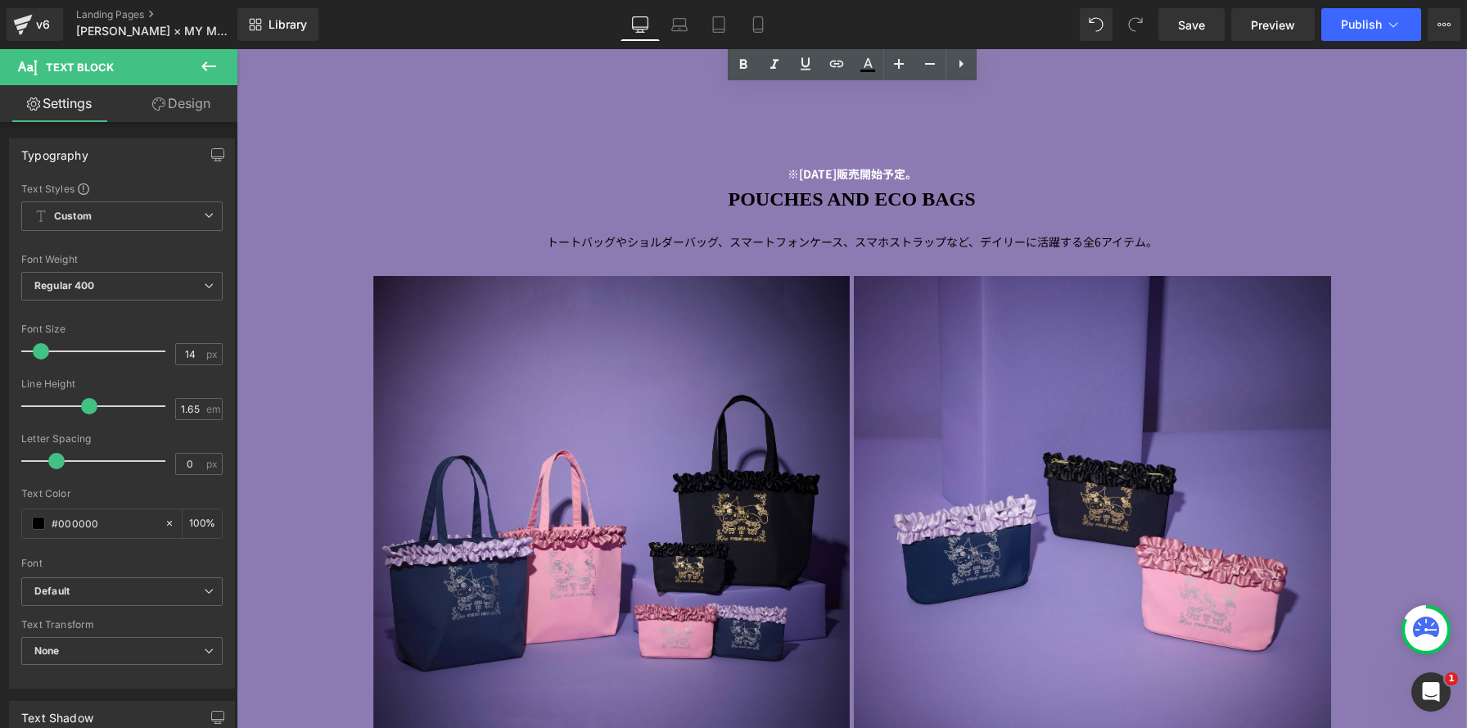
scroll to position [5126, 0]
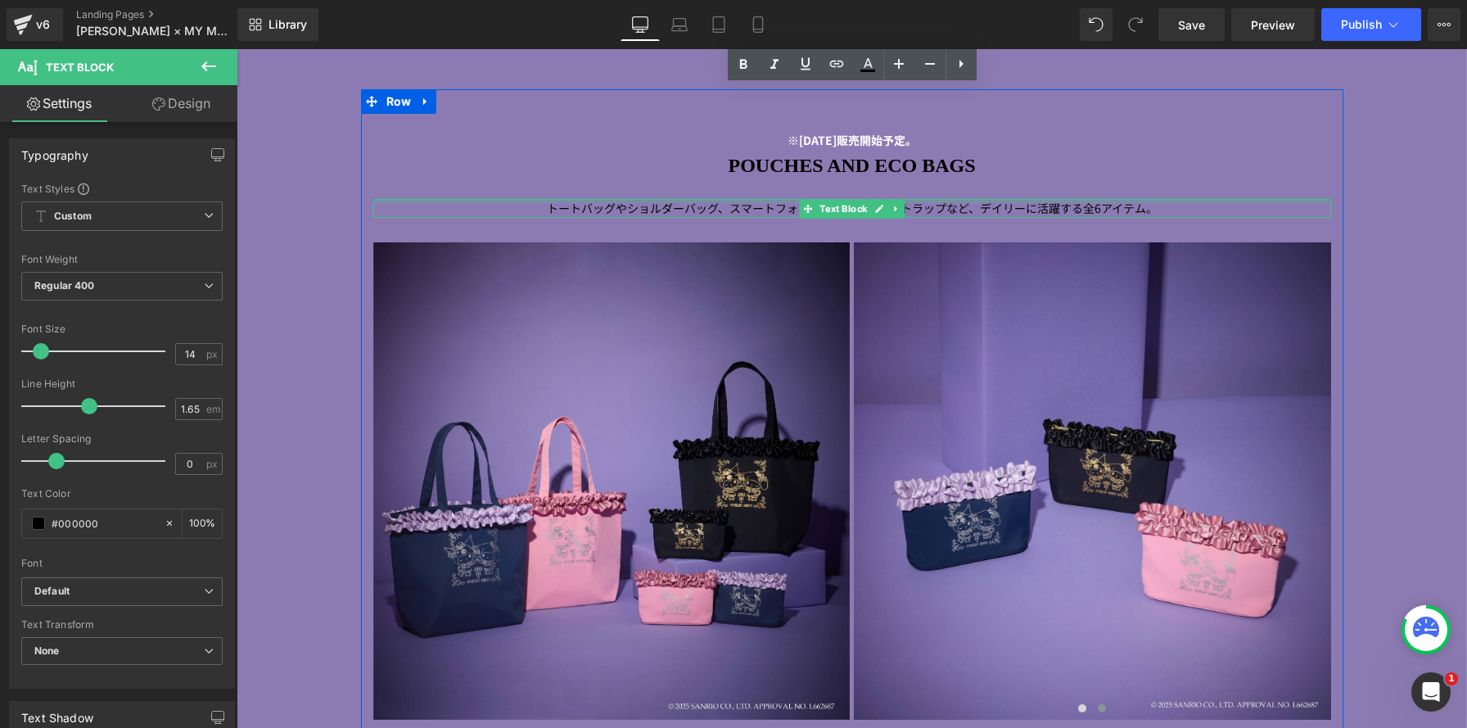
click at [672, 203] on div at bounding box center [852, 201] width 958 height 4
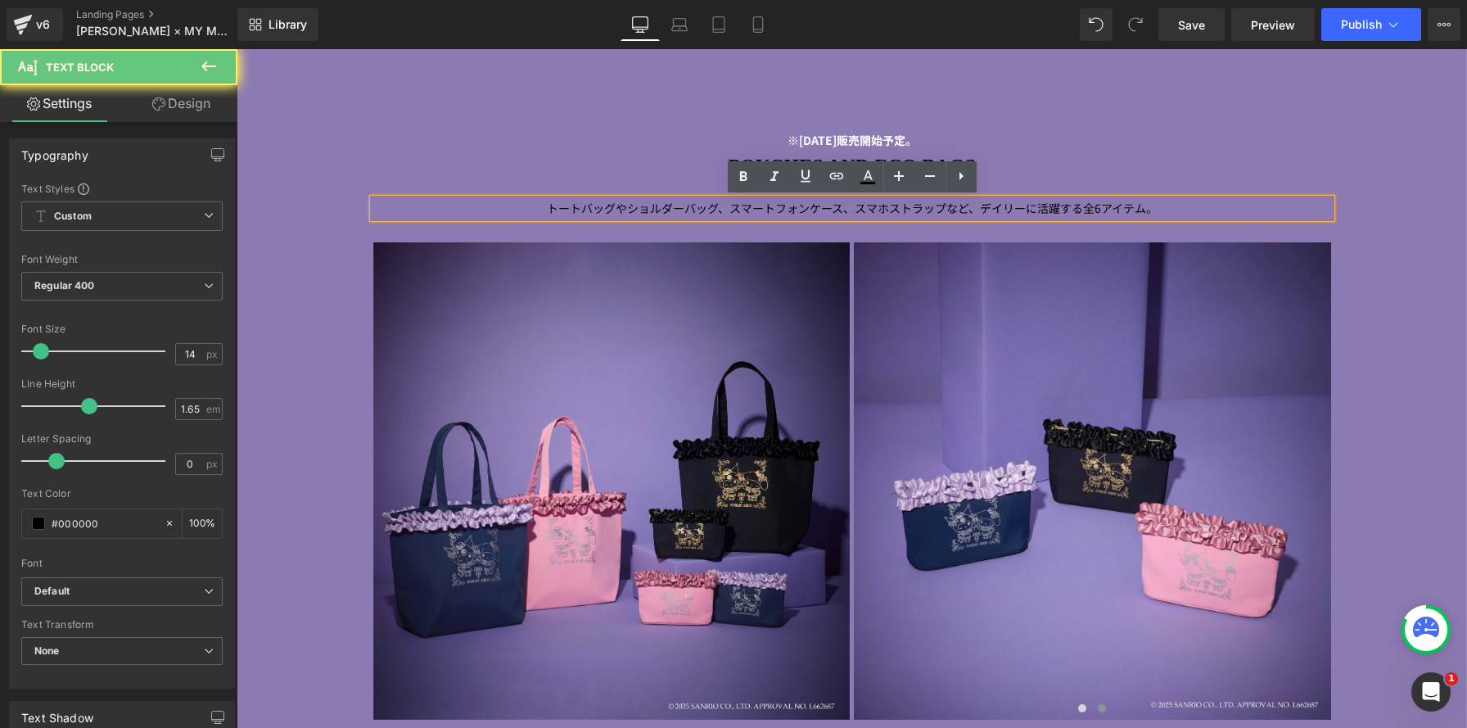
click at [1154, 211] on p "トートバッグやショルダーバッグ、スマートフォンケース、スマホストラップなど、デイリーに 活躍する全 6 アイテム。" at bounding box center [852, 208] width 958 height 19
click at [1158, 210] on p "トートバッグやショルダーバッグ、スマートフォンケース、スマホストラップなど、デイリーに 活躍する全 6 アイテム。" at bounding box center [852, 208] width 958 height 19
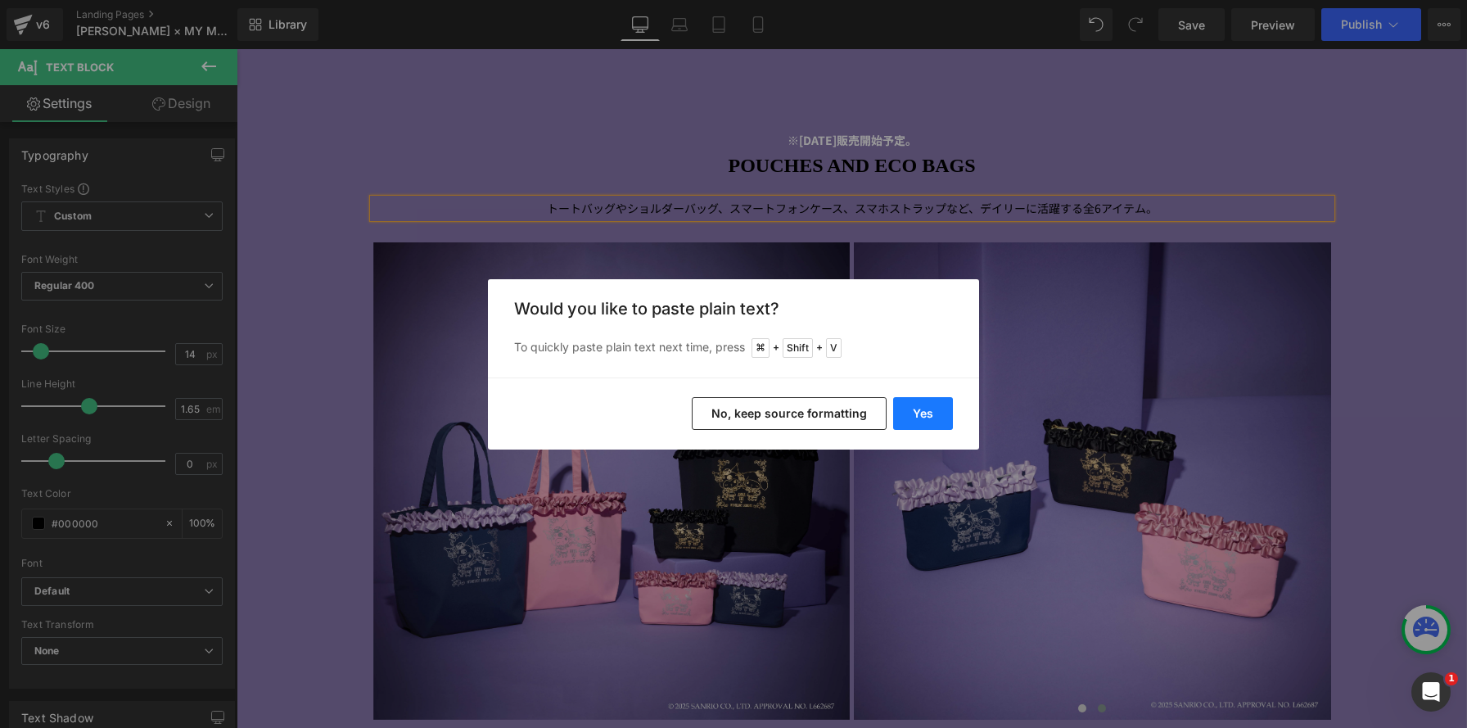
drag, startPoint x: 932, startPoint y: 412, endPoint x: 890, endPoint y: 155, distance: 259.5
click at [932, 412] on button "Yes" at bounding box center [923, 413] width 60 height 33
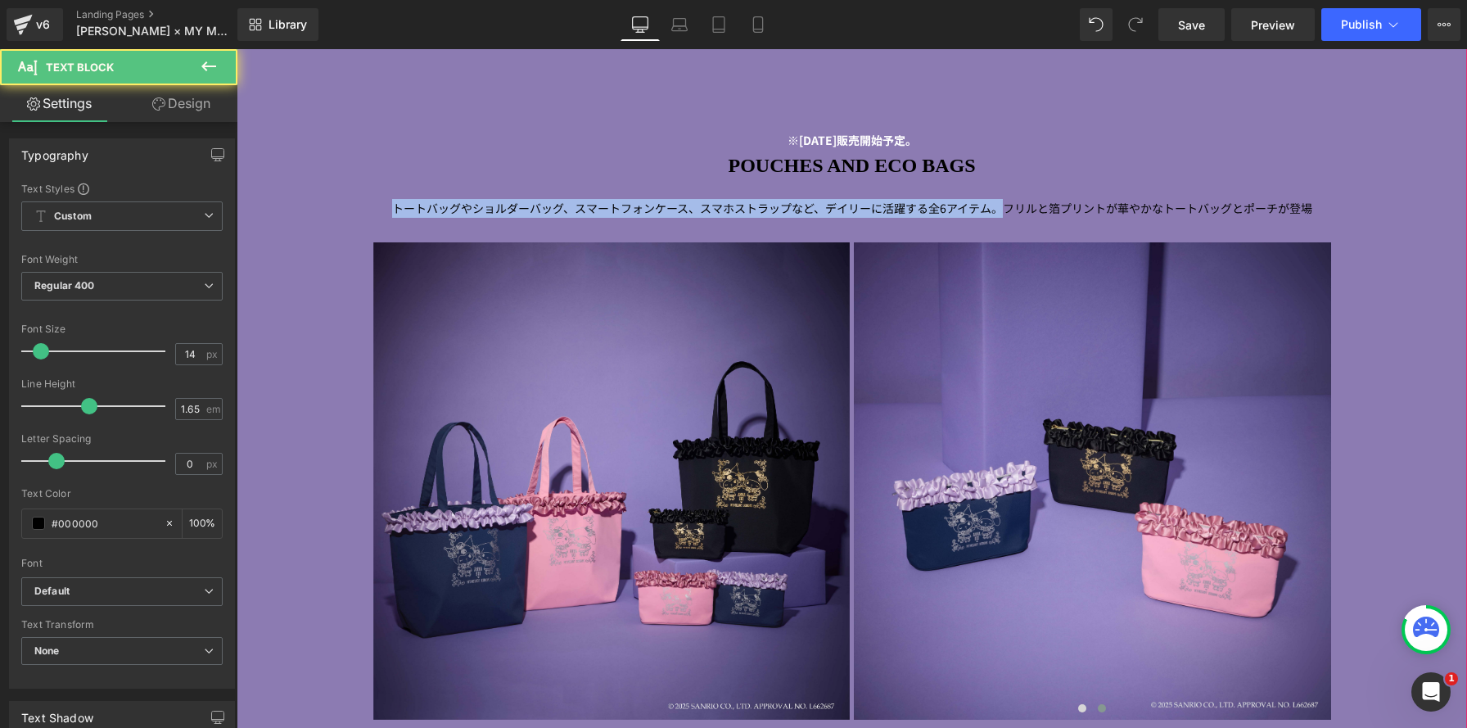
drag, startPoint x: 1003, startPoint y: 208, endPoint x: 336, endPoint y: 168, distance: 667.4
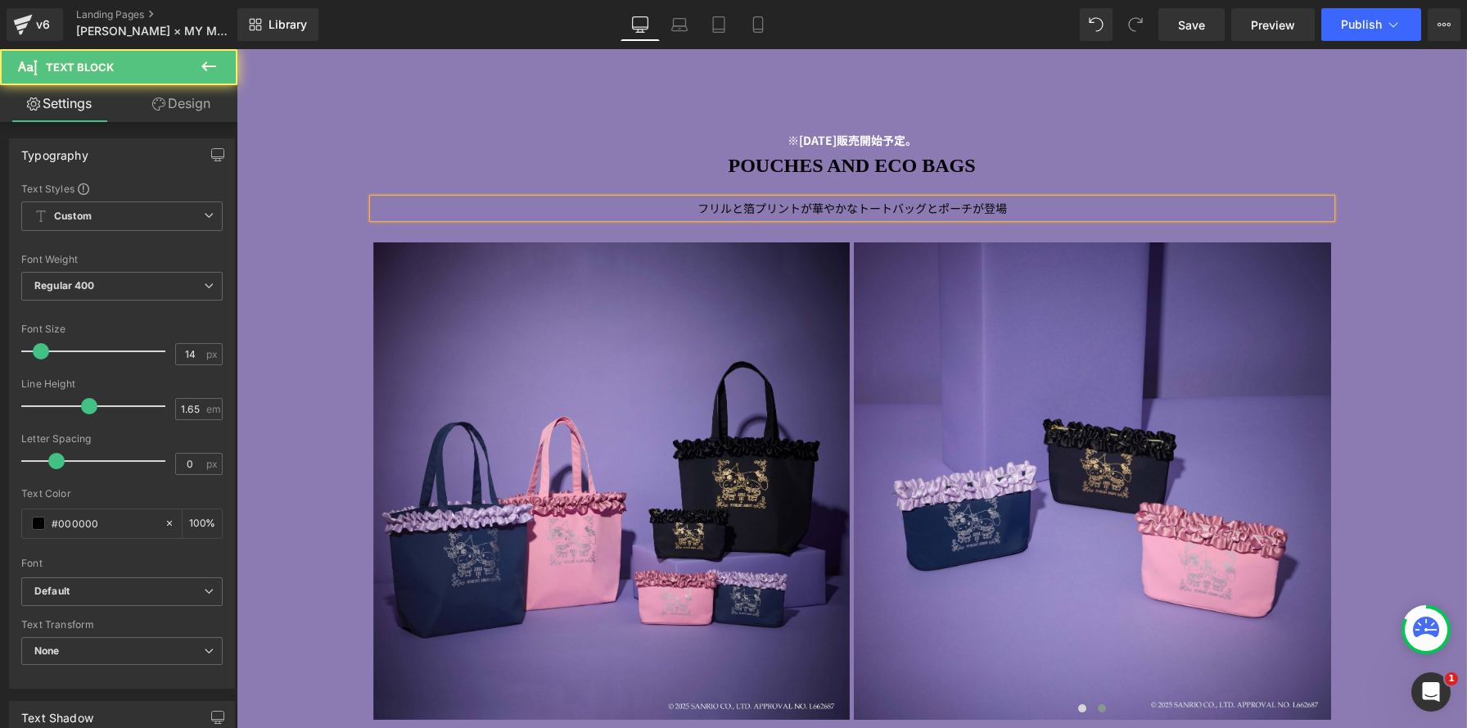
click at [1043, 213] on p "フリルと箔プリントが華やかなトートバッグとポーチが登場" at bounding box center [852, 208] width 958 height 19
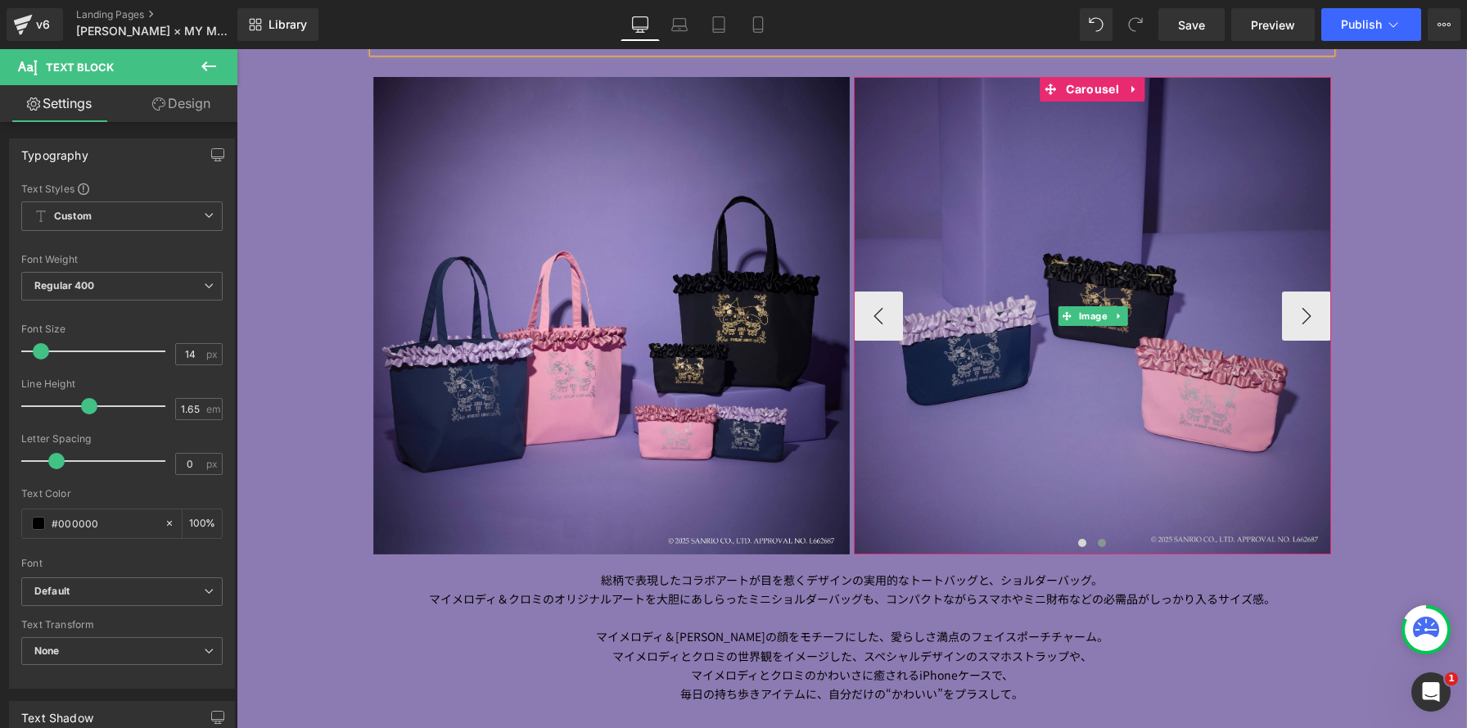
scroll to position [5456, 0]
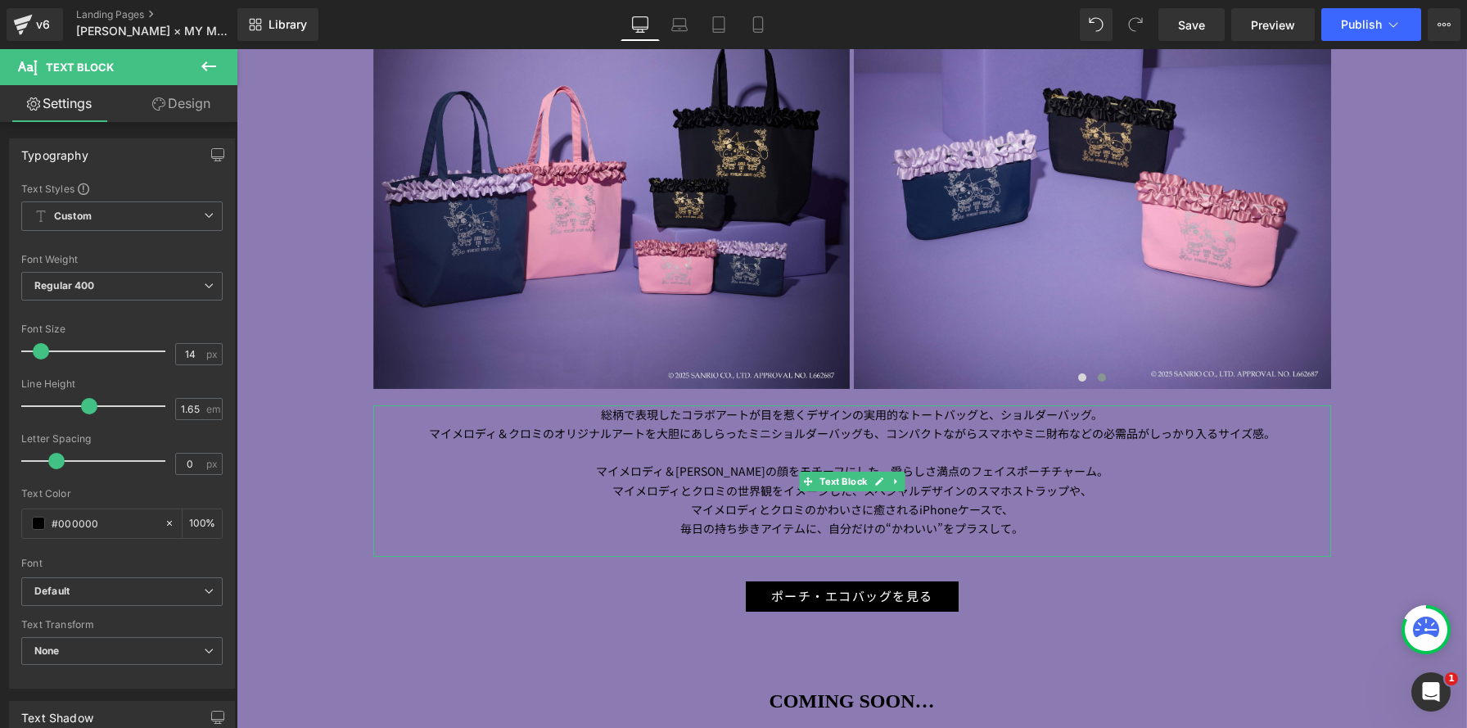
click at [624, 433] on span "マイメロディ＆クロミのオリジナルアートを大胆にあしらったミニショルダーバッグも、" at bounding box center [657, 433] width 457 height 16
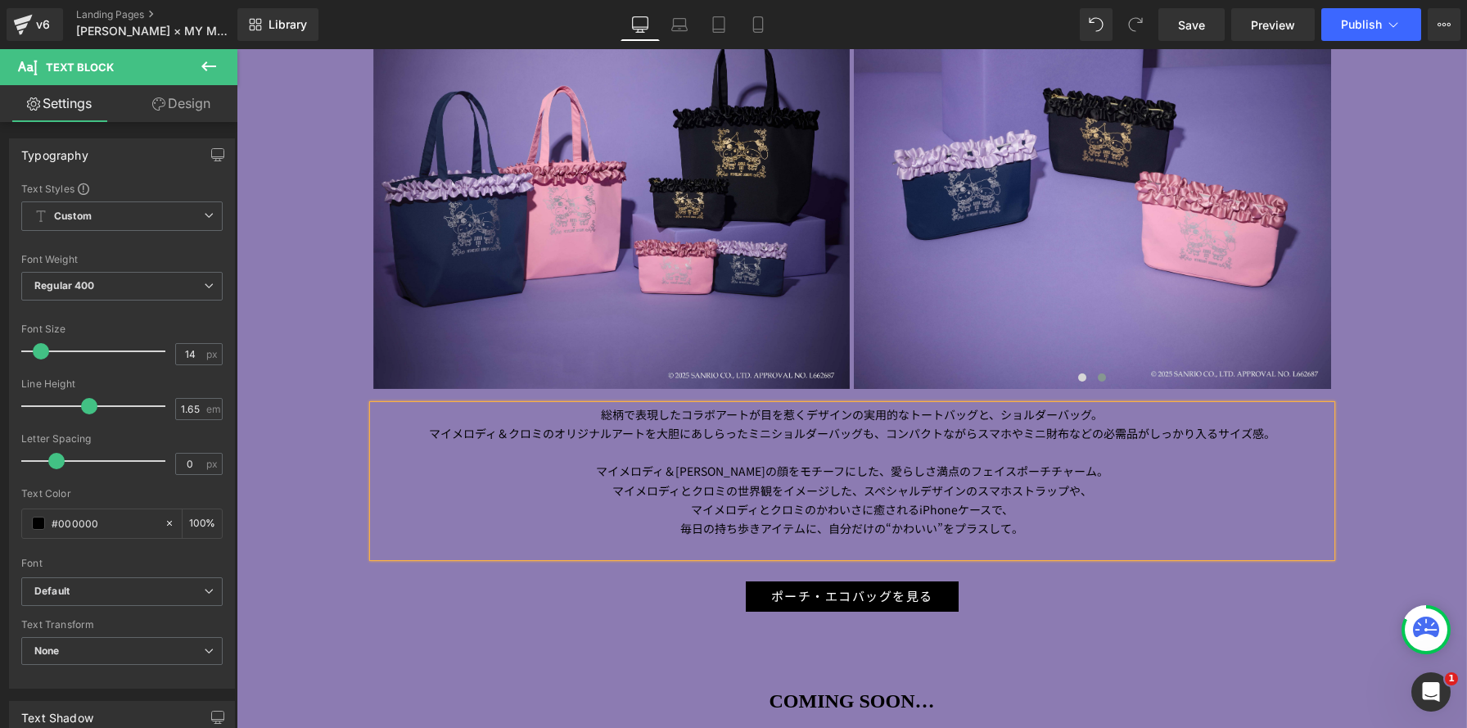
drag, startPoint x: 601, startPoint y: 418, endPoint x: 1251, endPoint y: 593, distance: 672.8
click at [1251, 593] on div "※[DATE]販売開始予定。 Text Block POUCHES AND ECO BAGS Heading フリルと箔プリントが華やかなトートバッグとポーチ…" at bounding box center [852, 196] width 982 height 827
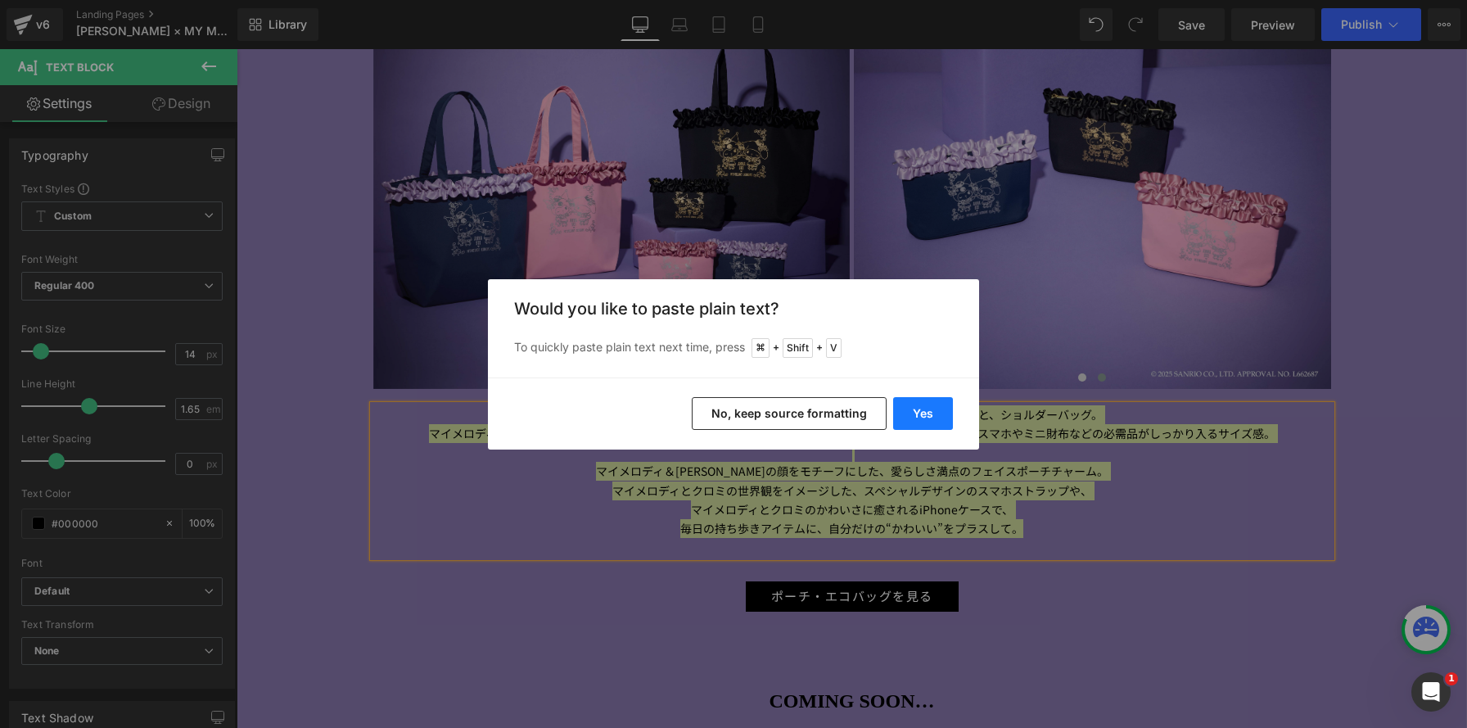
click at [934, 412] on button "Yes" at bounding box center [923, 413] width 60 height 33
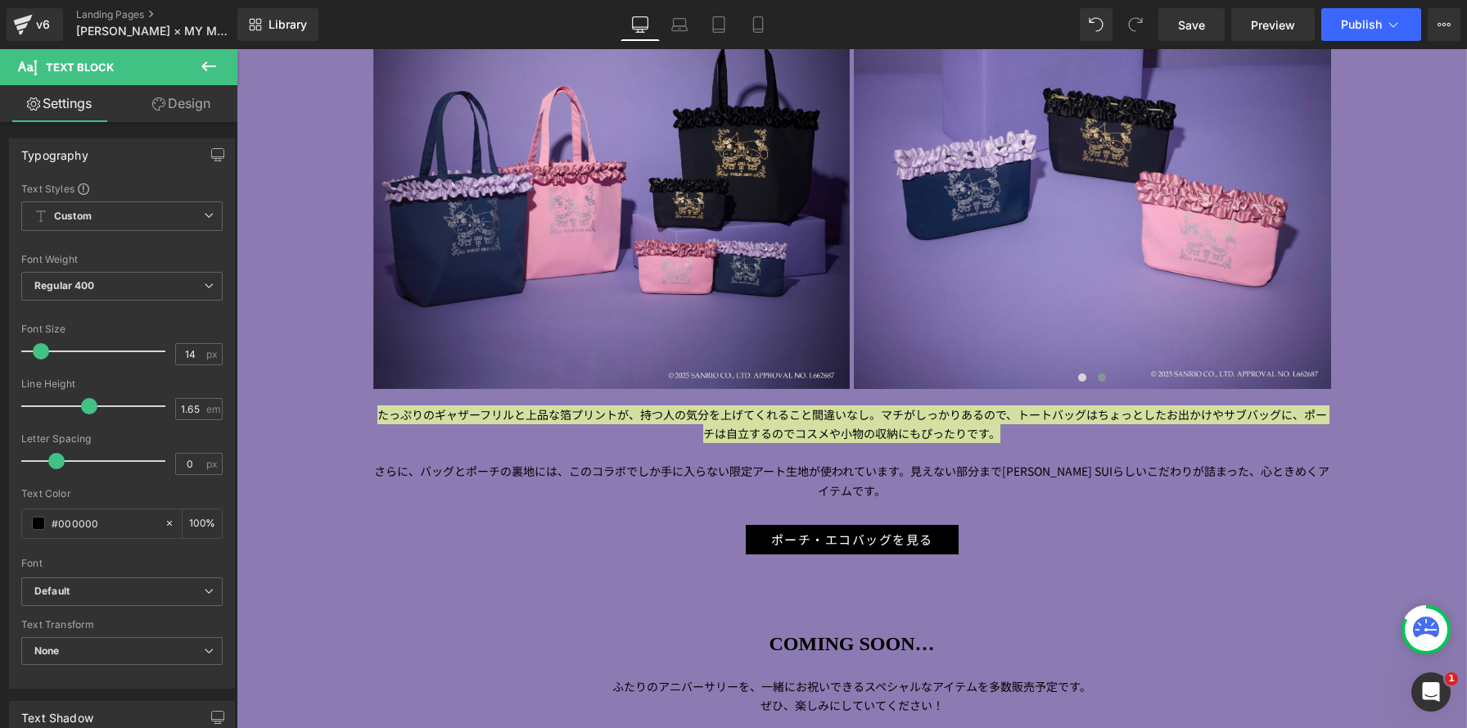
scroll to position [8, 8]
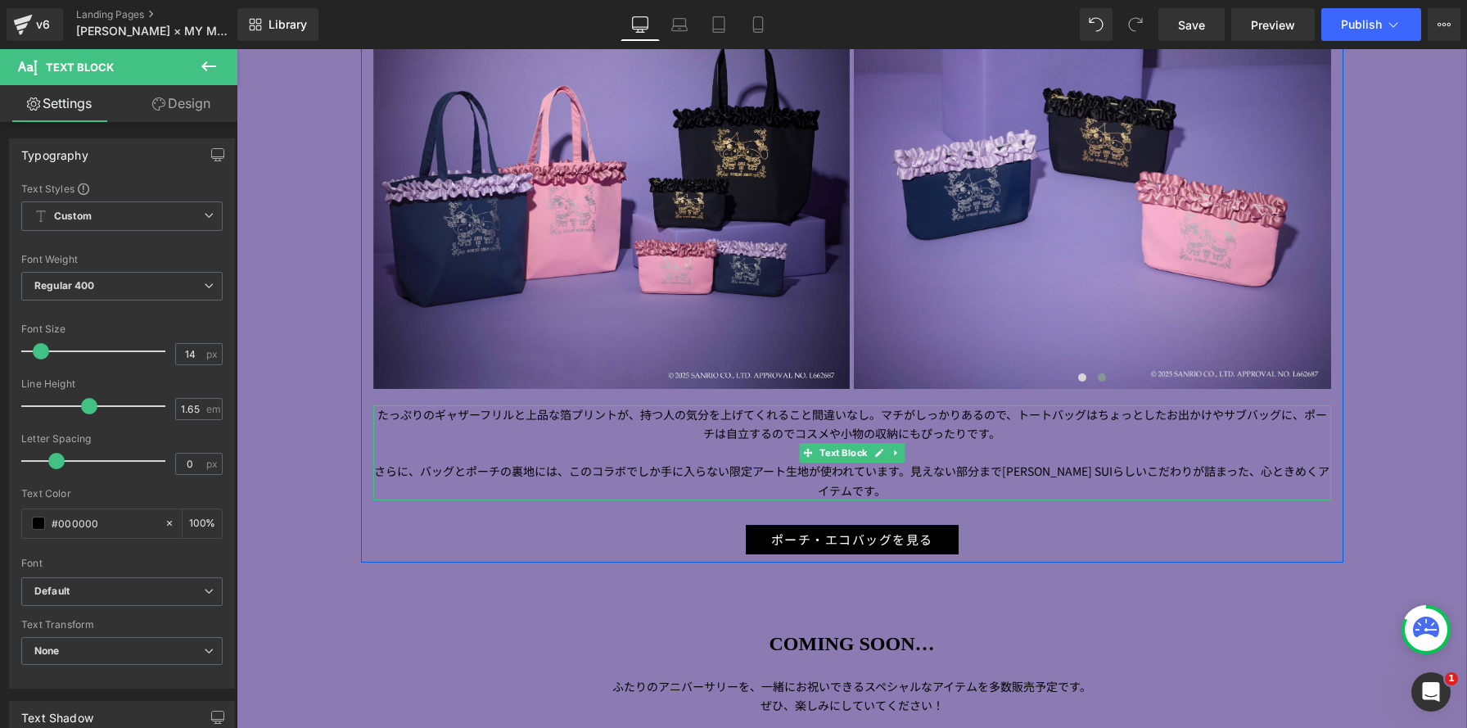
click at [879, 418] on p "たっぷりのギャザーフリルと上品な箔プリントが、持つ人の気分を上げてくれること間違いなし。マチがしっかりあるので、トートバッグはちょっとしたお出かけやサブバッグ…" at bounding box center [852, 424] width 958 height 38
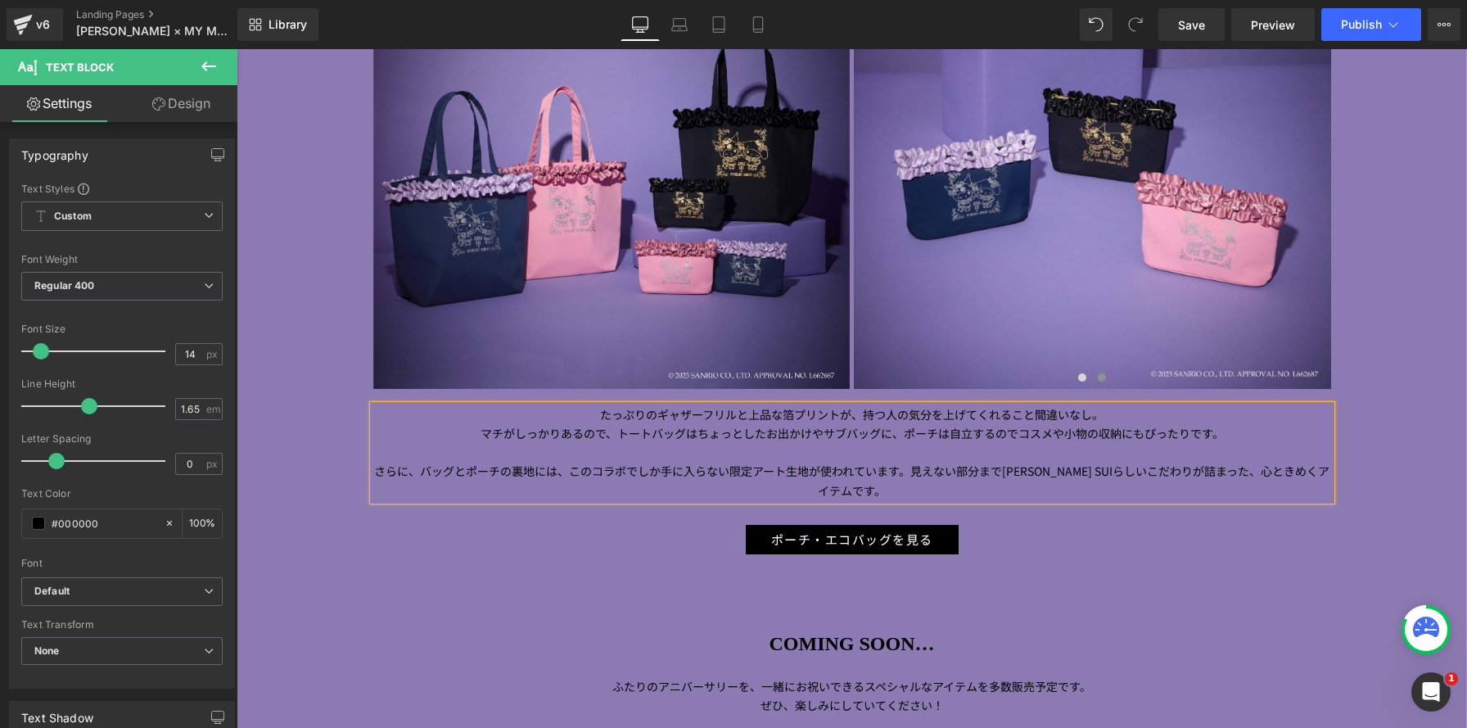
click at [898, 433] on p "マチがしっかりあるので、トートバッグはちょっとしたお出かけやサブバッグに、ポーチは自立するのでコスメや小物の収納にもぴったりです。" at bounding box center [852, 433] width 958 height 19
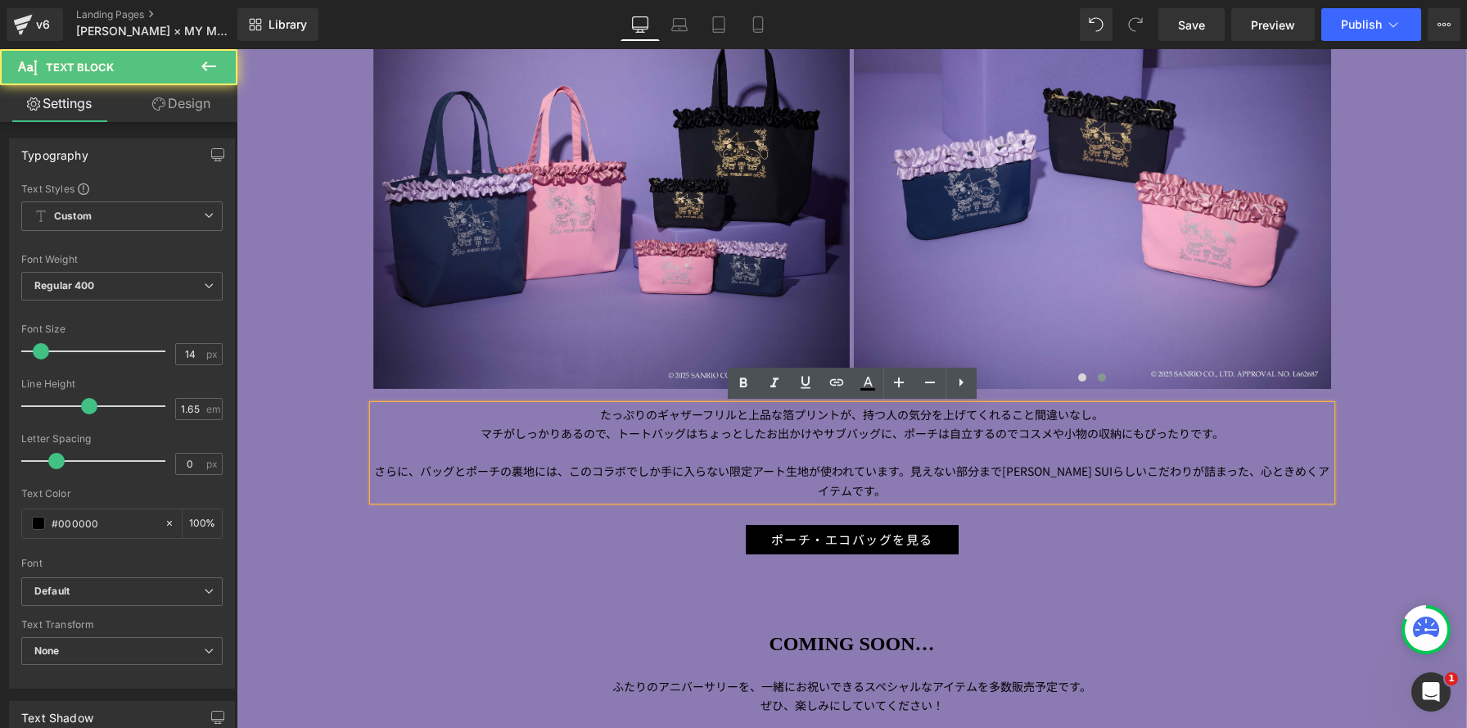
scroll to position [7120, 1230]
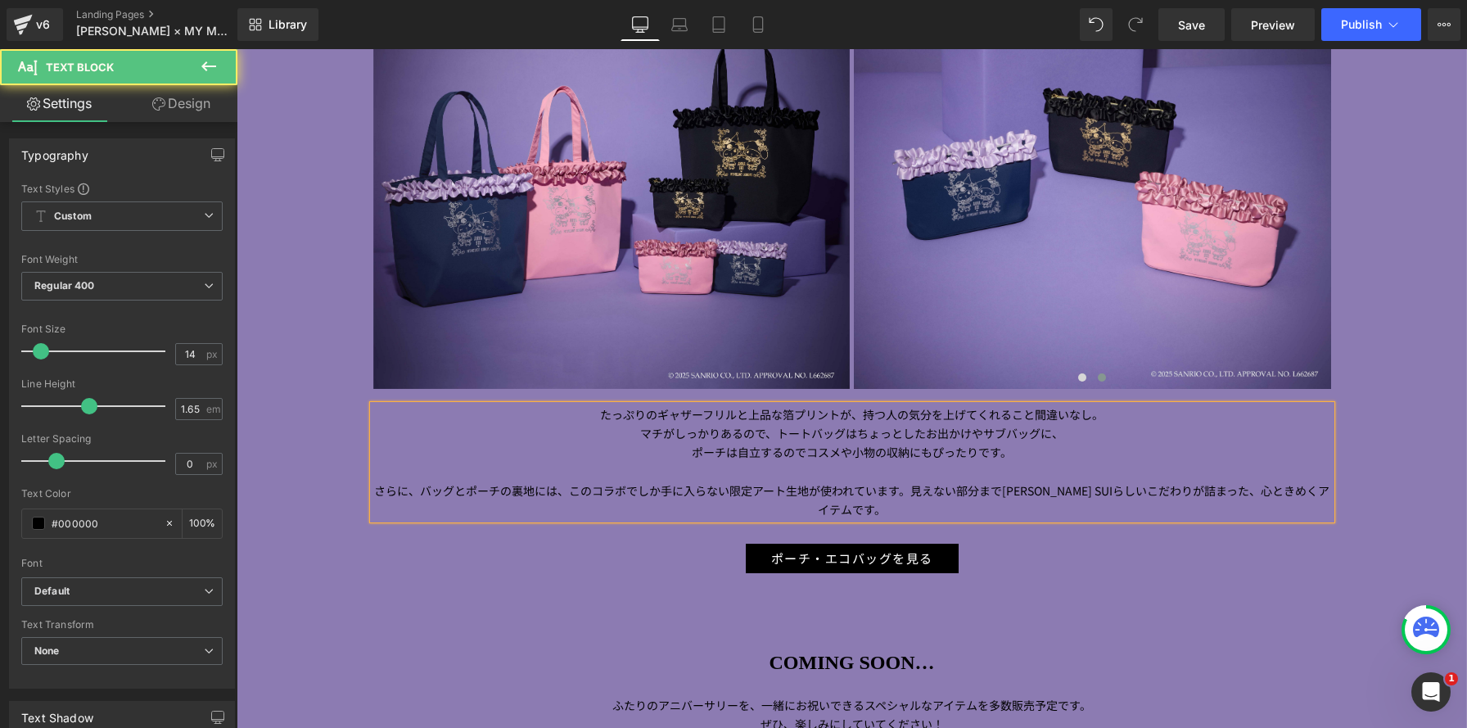
click at [913, 492] on p "さらに、バッグとポーチの裏地には、このコラボでしか手に入らない限定アート生地が使われています。見えない部分まで[PERSON_NAME] SUIらしいこだわり…" at bounding box center [852, 500] width 958 height 38
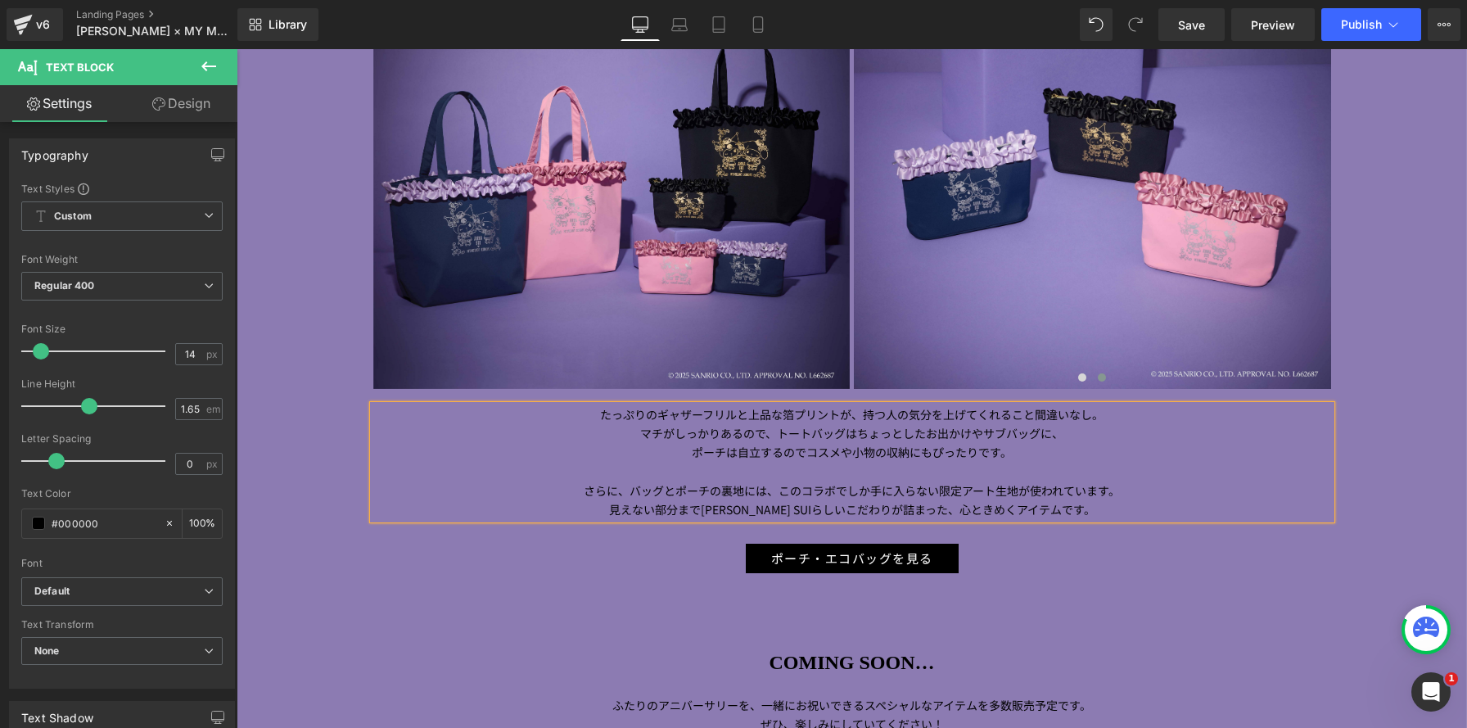
click at [1019, 491] on p "さらに、バッグとポーチの裏地には、このコラボでしか手に入らない限定アート生地が使われています。" at bounding box center [852, 490] width 958 height 19
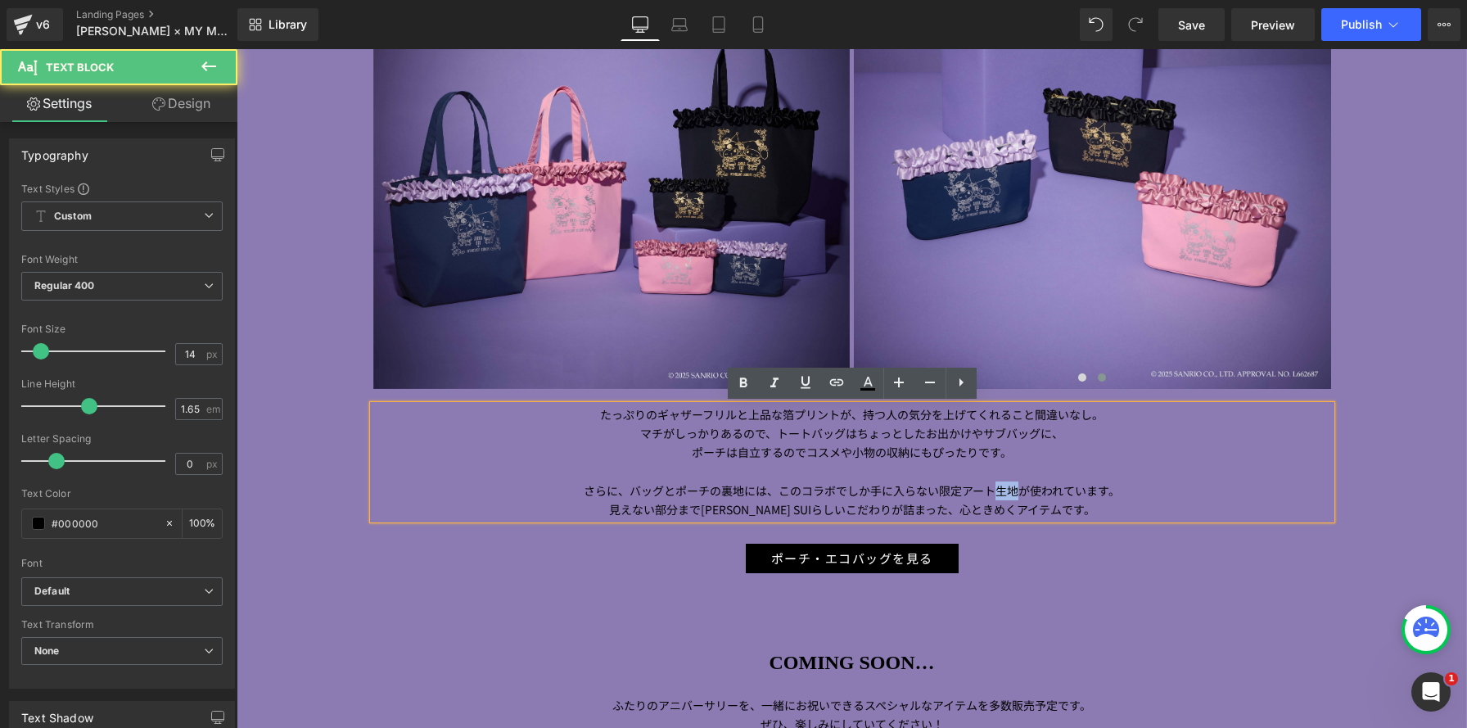
drag, startPoint x: 996, startPoint y: 492, endPoint x: 1020, endPoint y: 492, distance: 23.7
click at [1020, 492] on p "さらに、バッグとポーチの裏地には、このコラボでしか手に入らない限定アート生地が使われています。" at bounding box center [852, 490] width 958 height 19
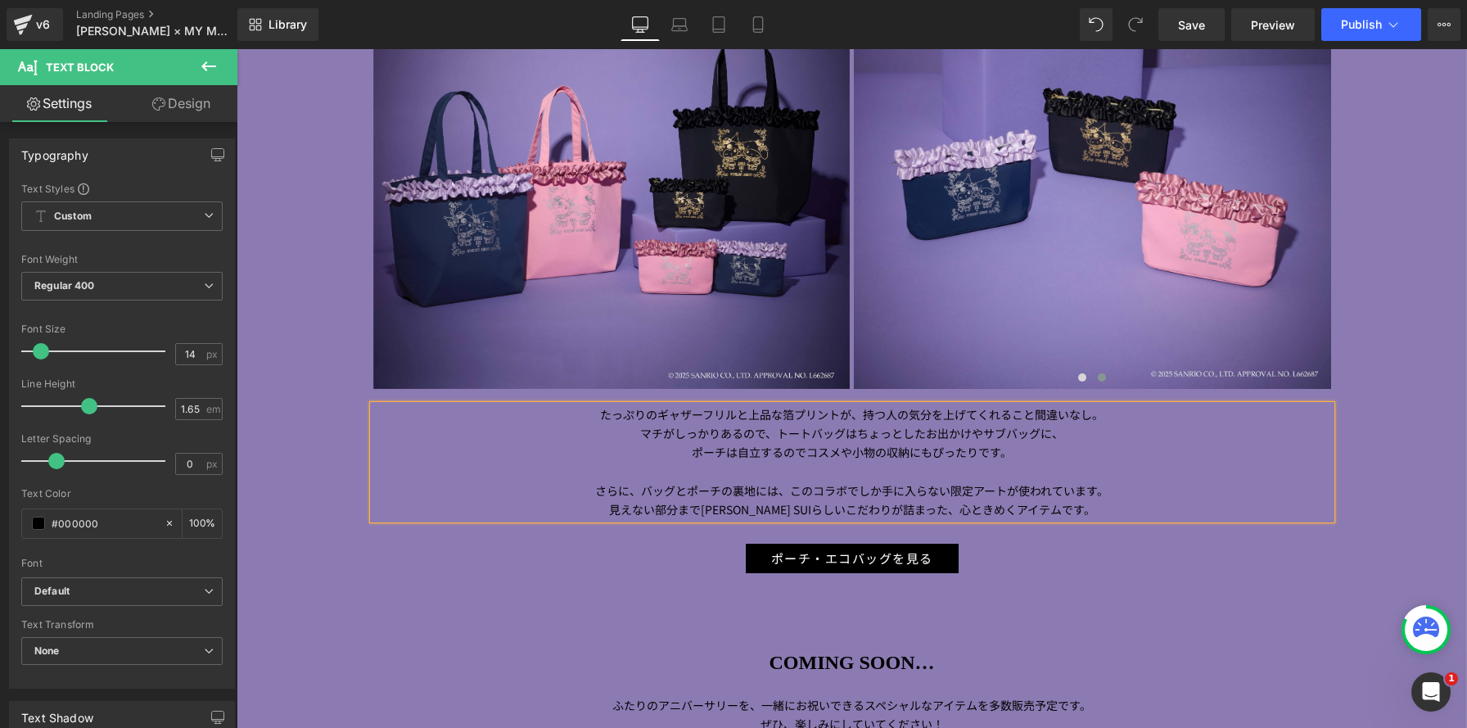
click at [1089, 484] on p "さらに、バッグとポーチの裏地には、このコラボでしか手に入らない限定アートが使われています。" at bounding box center [852, 490] width 958 height 19
click at [919, 488] on p "さらに、バッグとポーチの裏地には、このコラボでしか手に入らない限定アートが使われています。" at bounding box center [852, 490] width 958 height 19
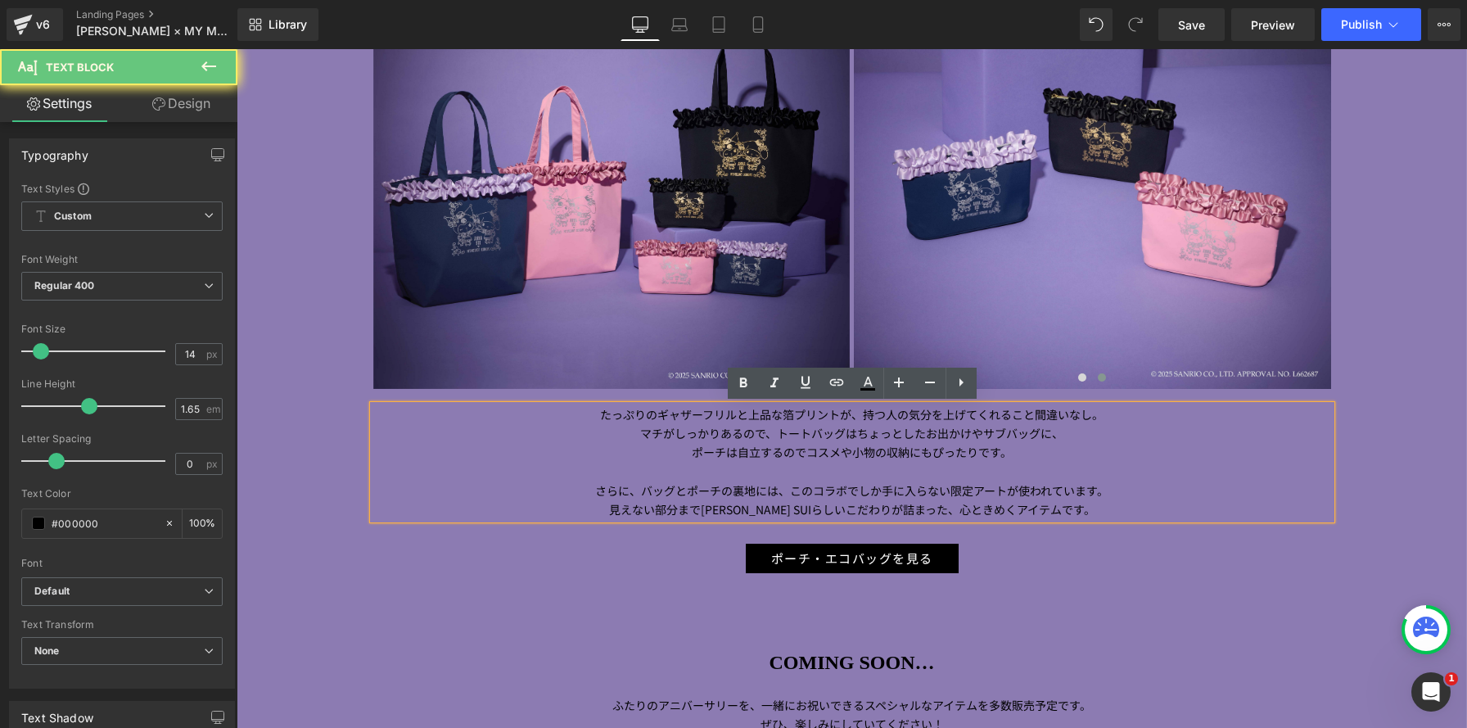
click at [913, 478] on p at bounding box center [852, 471] width 958 height 19
click at [595, 489] on p "さらに、バッグとポーチの裏地には、このコラボでしか手に入らない限定アートが使われています。" at bounding box center [852, 490] width 958 height 19
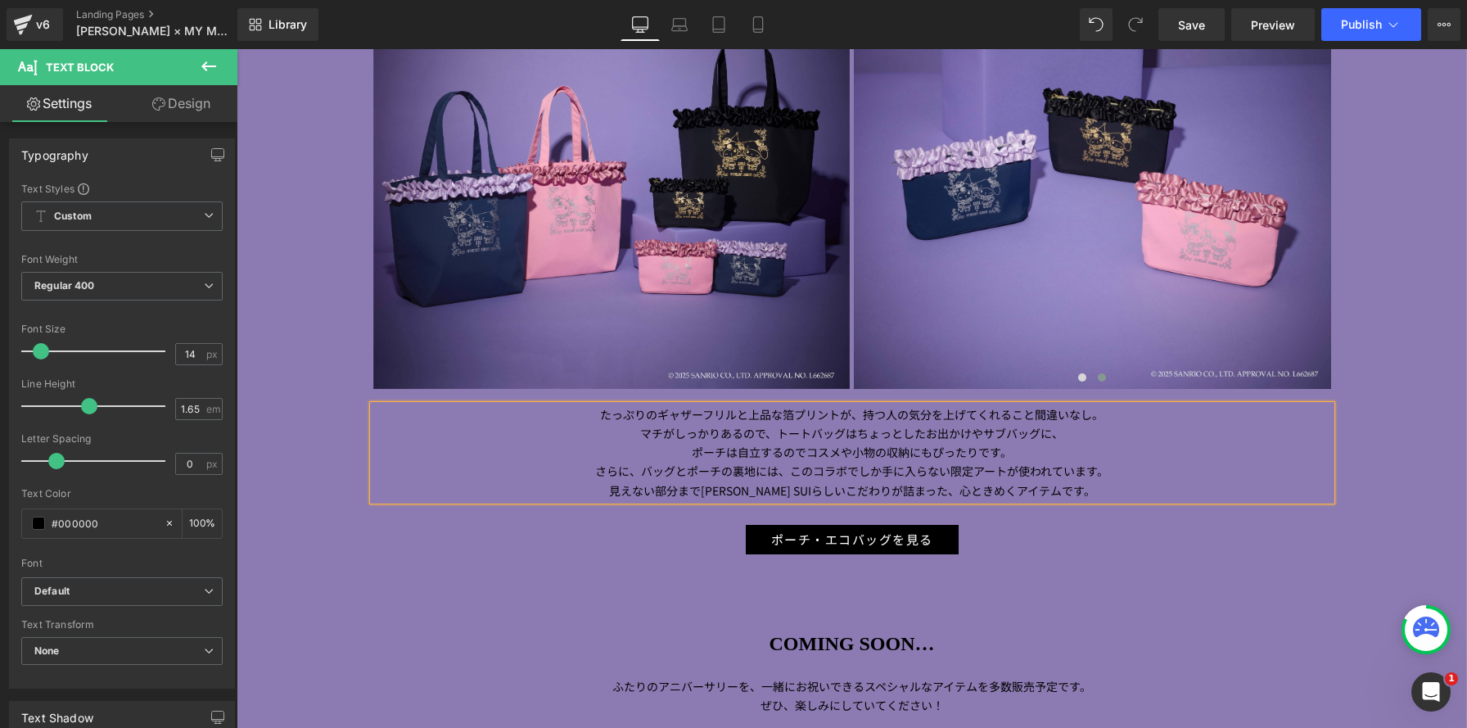
scroll to position [7101, 1230]
click at [1176, 474] on p "さらに、バッグとポーチの裏地には、このコラボでしか手に入らない限定アートが使われています。" at bounding box center [852, 471] width 958 height 19
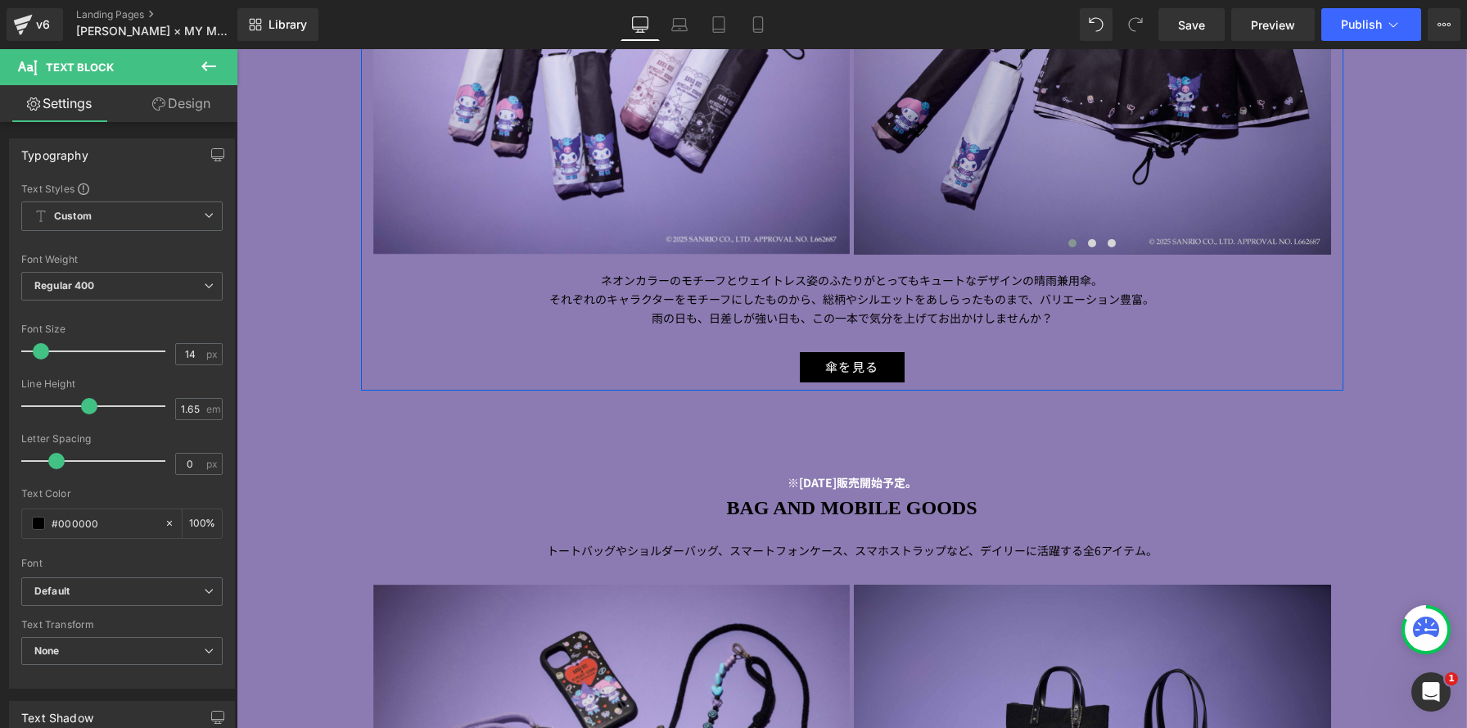
scroll to position [1938, 0]
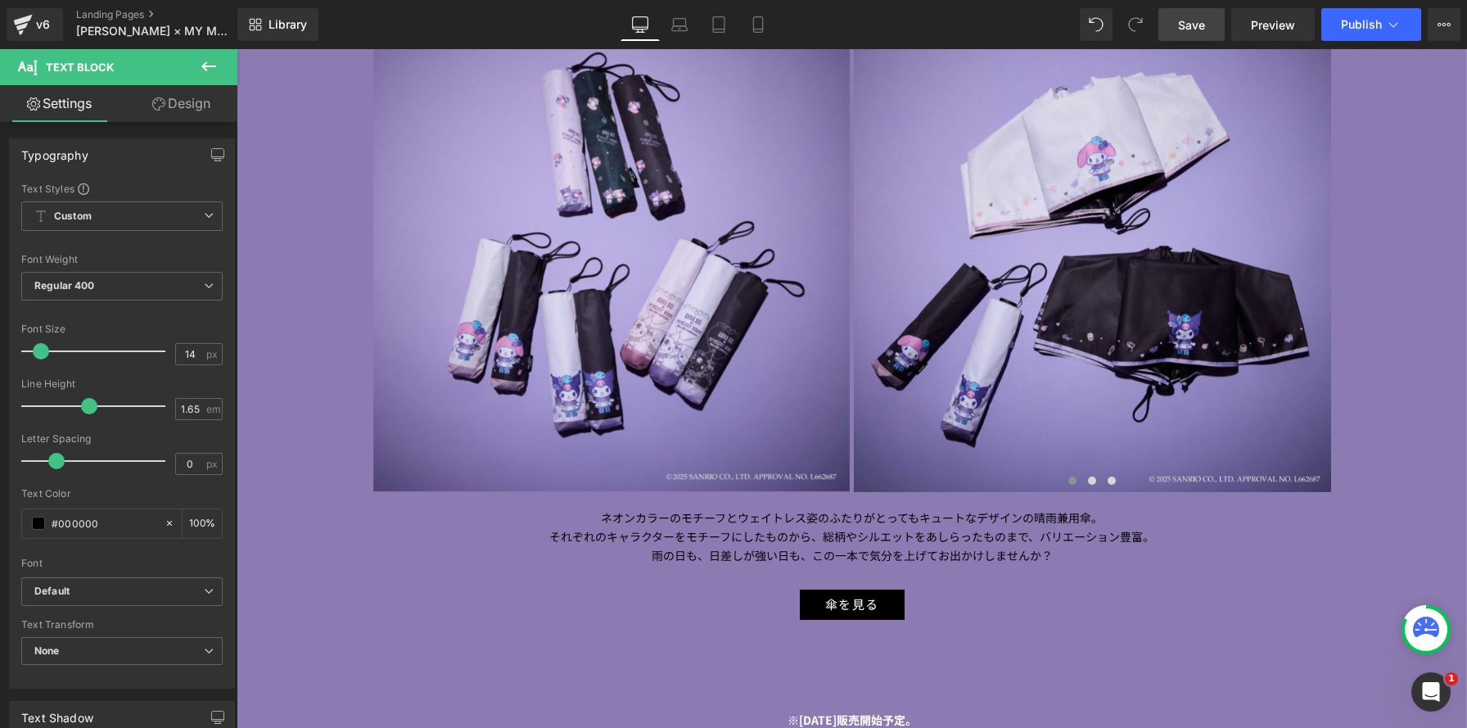
click at [1187, 18] on span "Save" at bounding box center [1191, 24] width 27 height 17
